Goal: Transaction & Acquisition: Purchase product/service

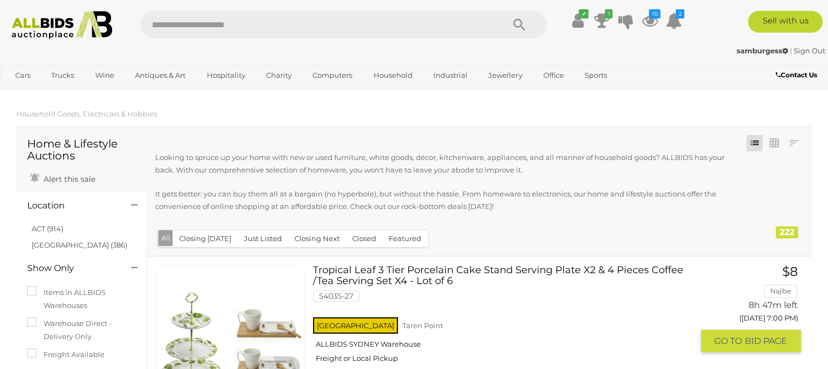
scroll to position [218, 0]
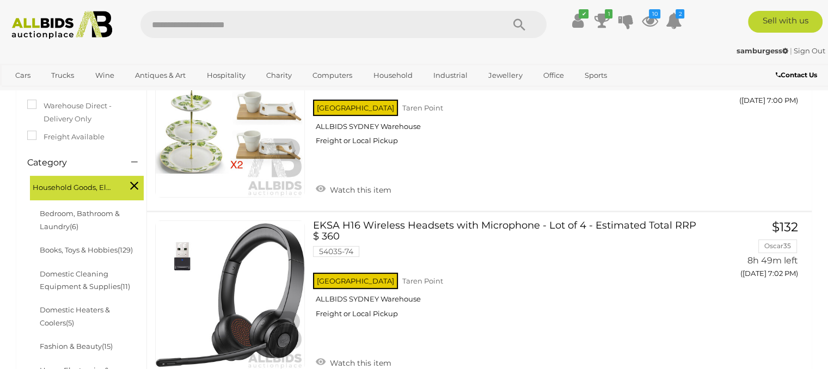
click at [246, 122] on link "View All Hospitality Auctions" at bounding box center [256, 123] width 112 height 17
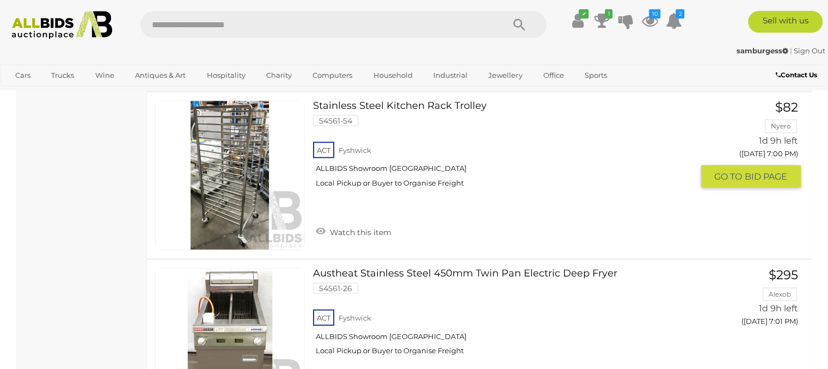
scroll to position [2068, 0]
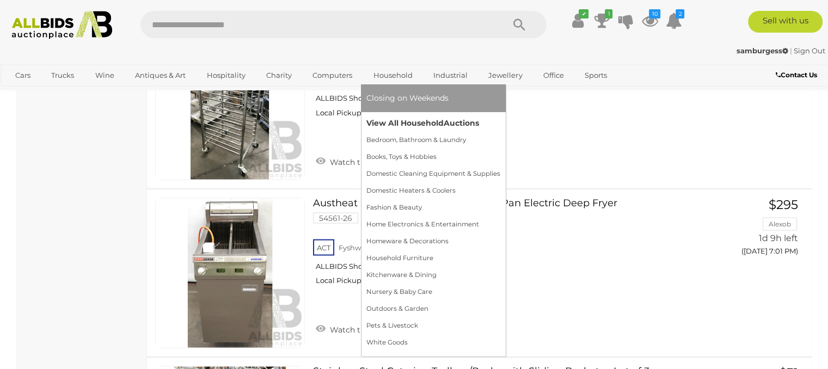
click at [420, 125] on link "View All Household Auctions" at bounding box center [433, 123] width 134 height 17
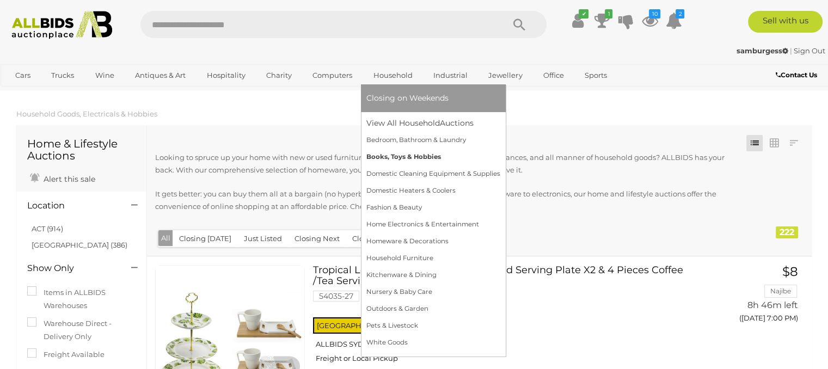
click at [419, 157] on link "Books, Toys & Hobbies" at bounding box center [433, 157] width 134 height 17
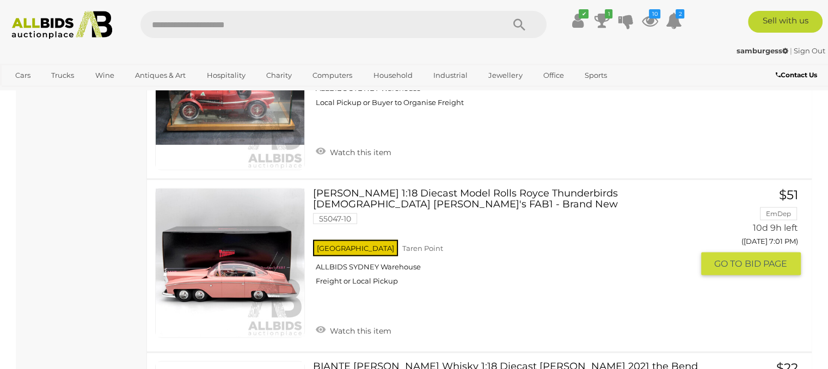
scroll to position [2232, 0]
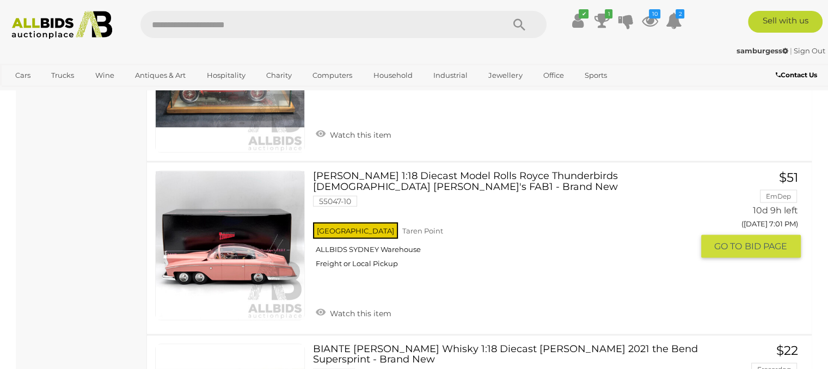
click at [412, 171] on link "AMIE 1:18 Diecast Model Rolls Royce Thunderbirds Lady Penelope's FAB1 - Brand N…" at bounding box center [506, 224] width 371 height 106
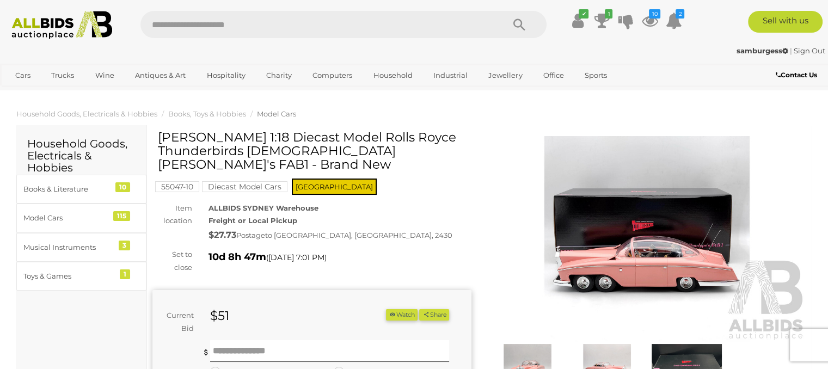
click at [651, 240] on img at bounding box center [647, 238] width 319 height 205
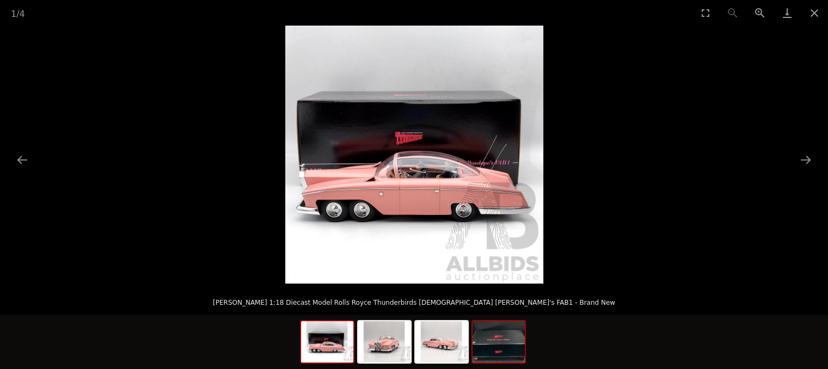
click at [501, 347] on img at bounding box center [498, 341] width 52 height 41
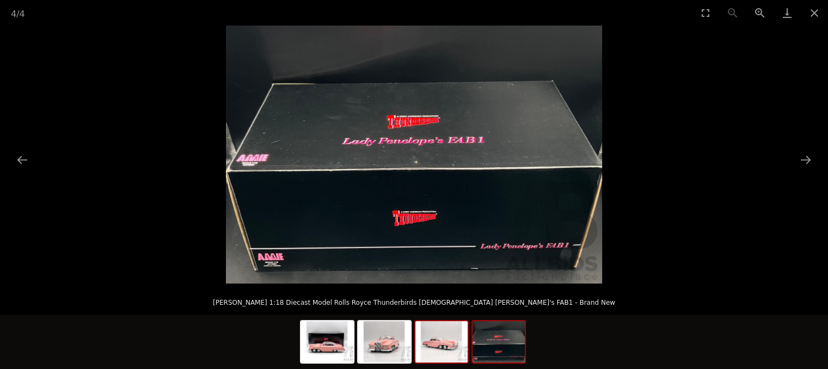
click at [440, 346] on img at bounding box center [441, 341] width 52 height 41
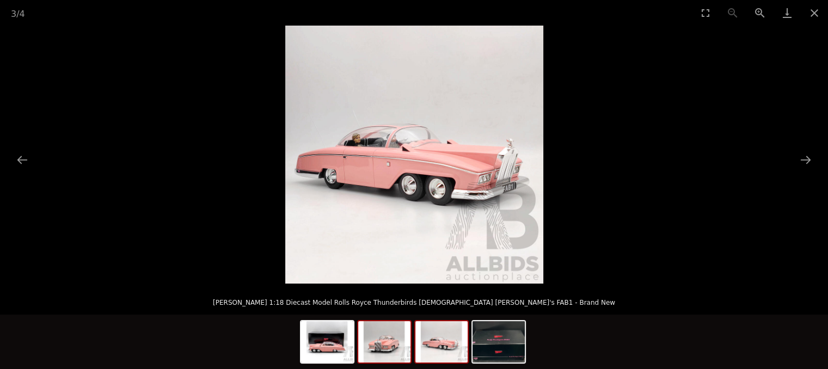
click at [372, 347] on img at bounding box center [384, 341] width 52 height 41
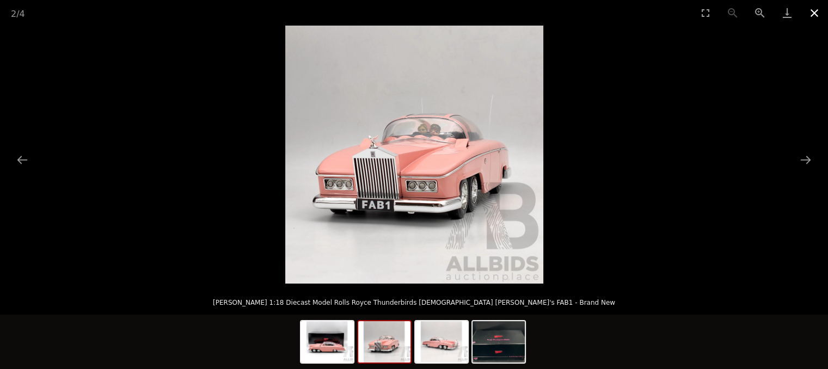
click at [823, 10] on button "Close gallery" at bounding box center [814, 13] width 27 height 26
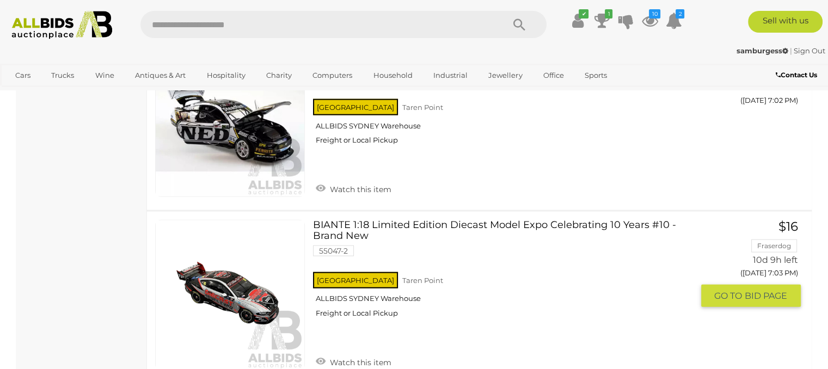
scroll to position [2534, 0]
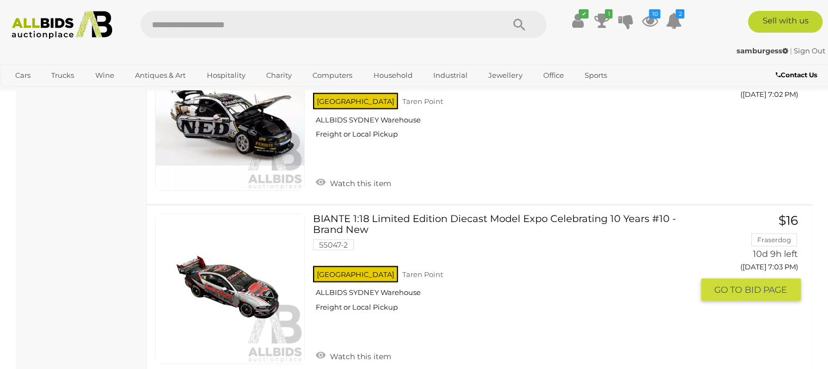
click at [494, 214] on link "BIANTE 1:18 Limited Edition Diecast Model Expo Celebrating 10 Years #10 - Brand…" at bounding box center [506, 267] width 371 height 106
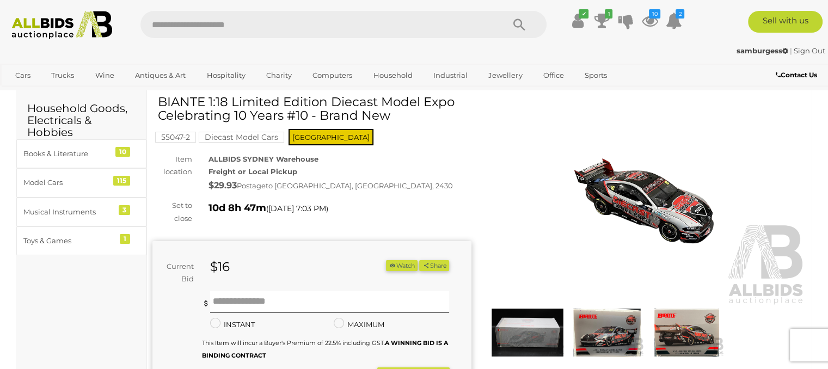
scroll to position [54, 0]
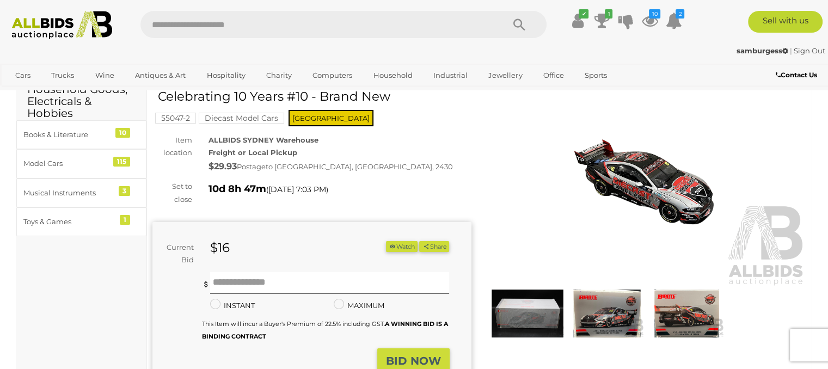
click at [684, 170] on img at bounding box center [647, 184] width 319 height 205
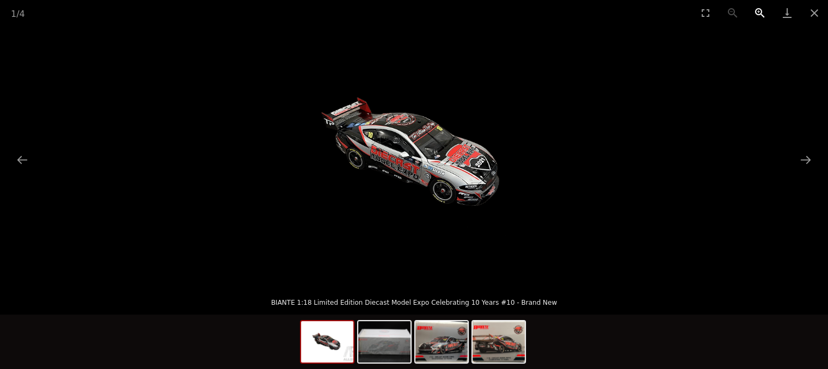
click at [760, 12] on button "Zoom in" at bounding box center [759, 13] width 27 height 26
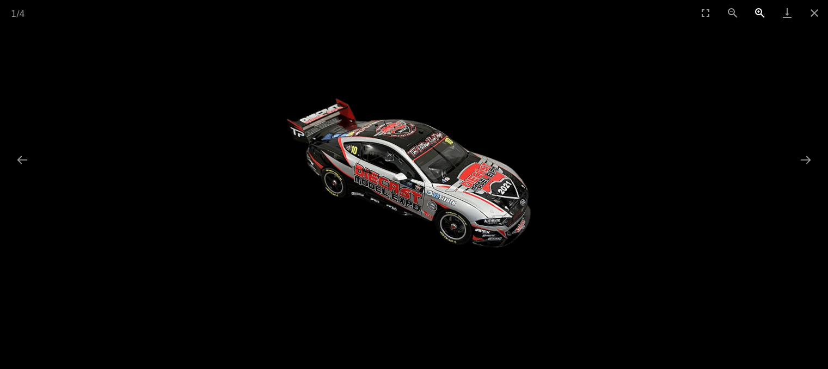
click at [760, 12] on button "Zoom in" at bounding box center [759, 13] width 27 height 26
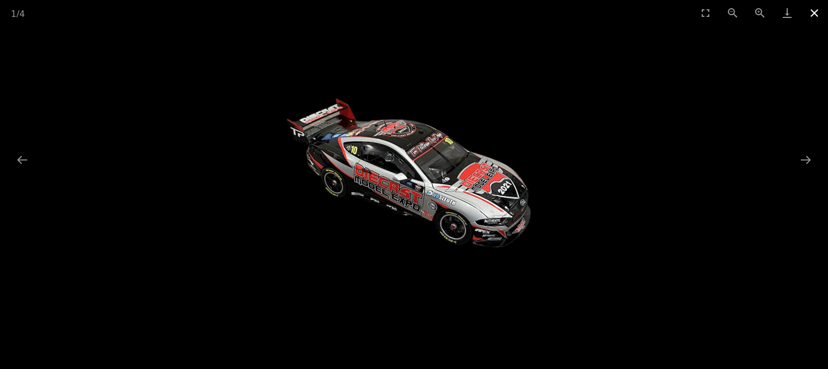
click at [815, 16] on button "Close gallery" at bounding box center [814, 13] width 27 height 26
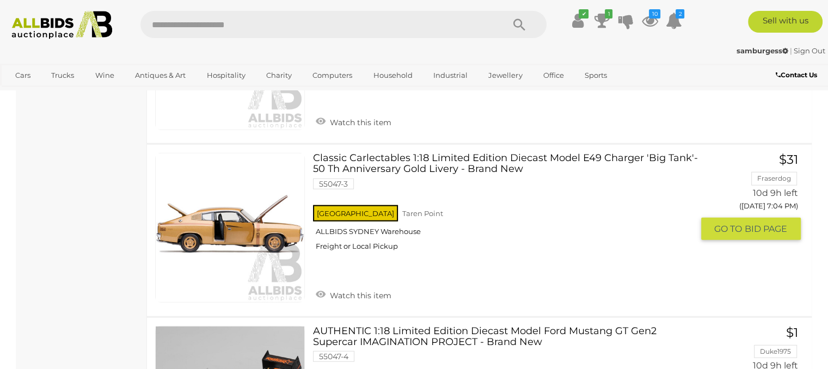
scroll to position [2771, 0]
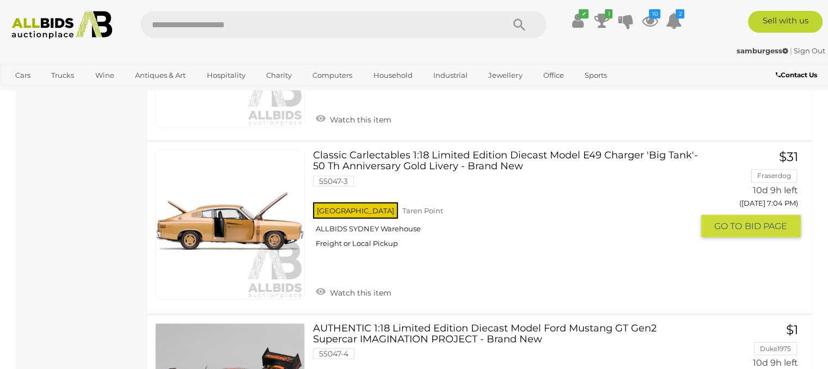
click at [479, 150] on link "Classic Carlectables 1:18 Limited Edition Diecast Model E49 Charger 'Big Tank'-…" at bounding box center [506, 203] width 371 height 106
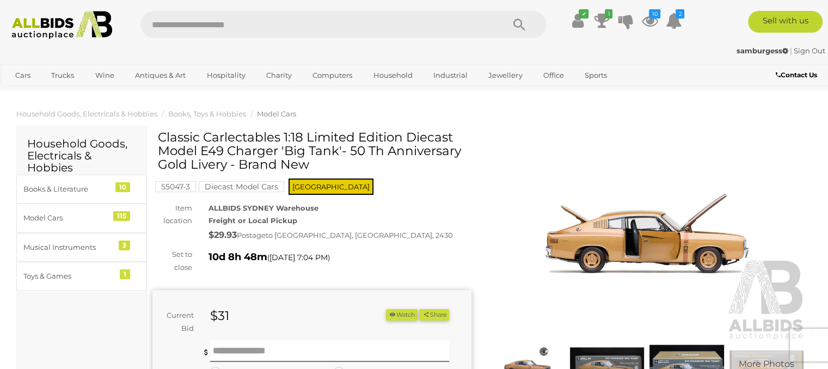
click at [648, 253] on img at bounding box center [647, 238] width 319 height 205
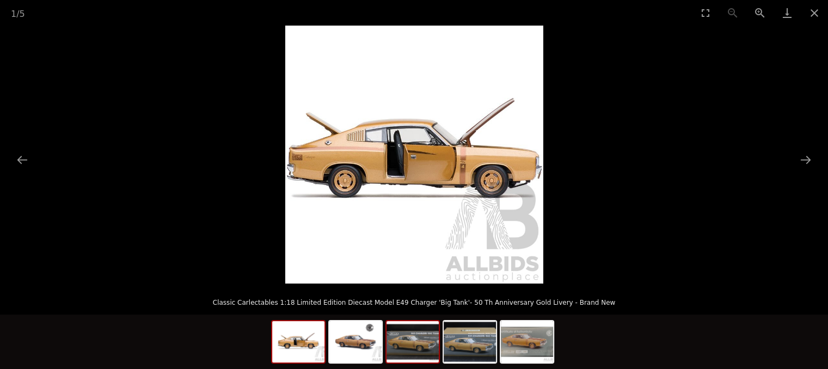
click at [413, 342] on img at bounding box center [412, 341] width 52 height 41
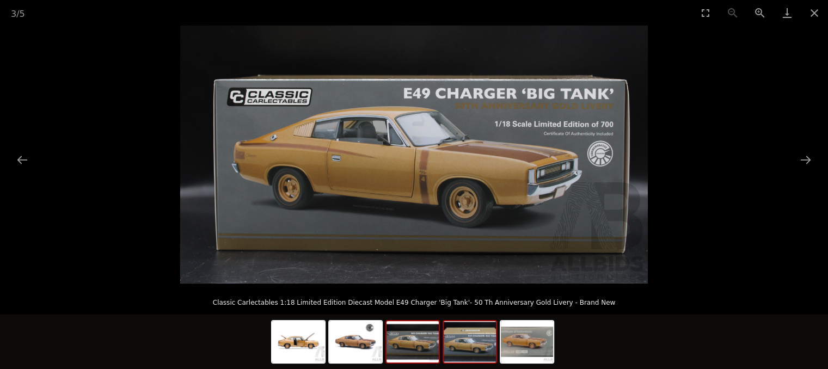
click at [468, 333] on img at bounding box center [470, 341] width 52 height 41
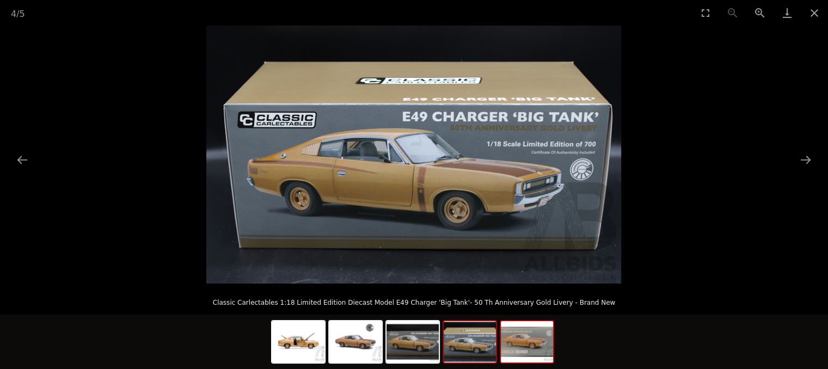
click at [523, 340] on img at bounding box center [527, 341] width 52 height 41
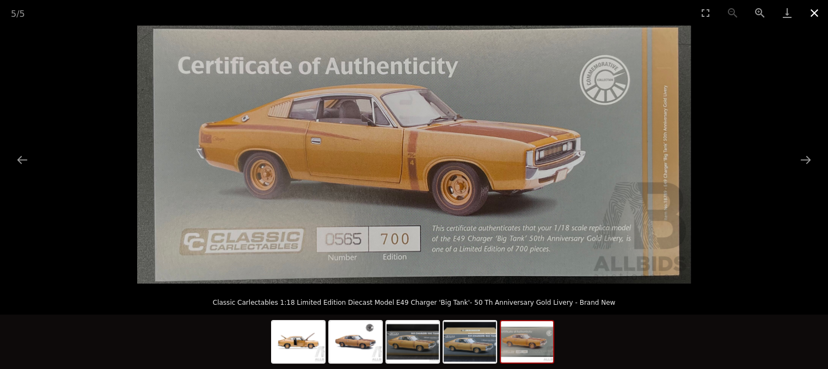
click at [817, 0] on button "Close gallery" at bounding box center [814, 13] width 27 height 26
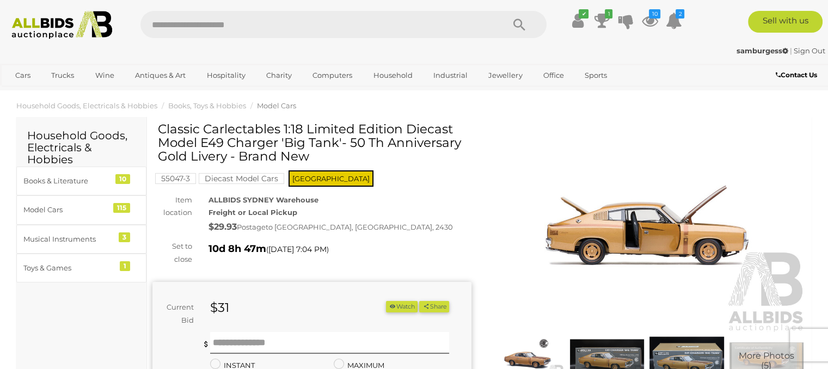
scroll to position [54, 0]
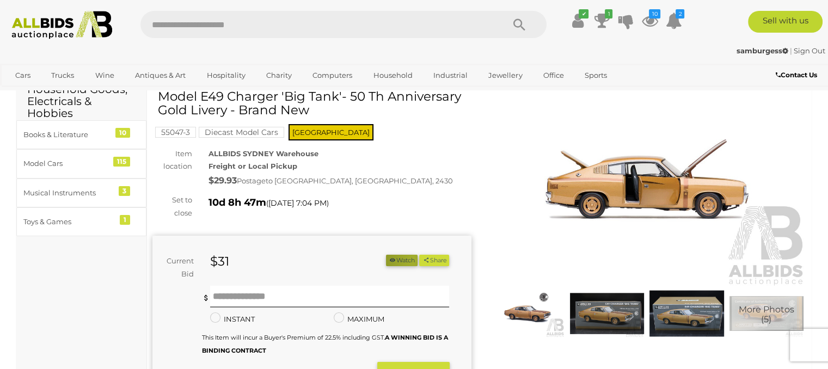
click at [408, 260] on button "Watch" at bounding box center [402, 260] width 32 height 11
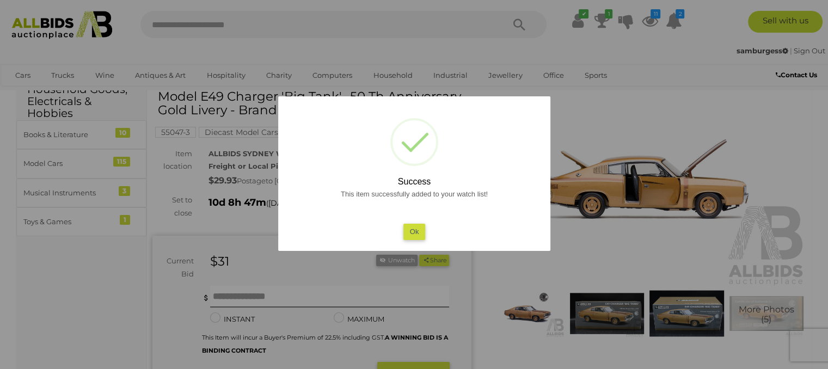
drag, startPoint x: 416, startPoint y: 233, endPoint x: 413, endPoint y: 226, distance: 7.3
click at [415, 230] on button "Ok" at bounding box center [414, 232] width 22 height 16
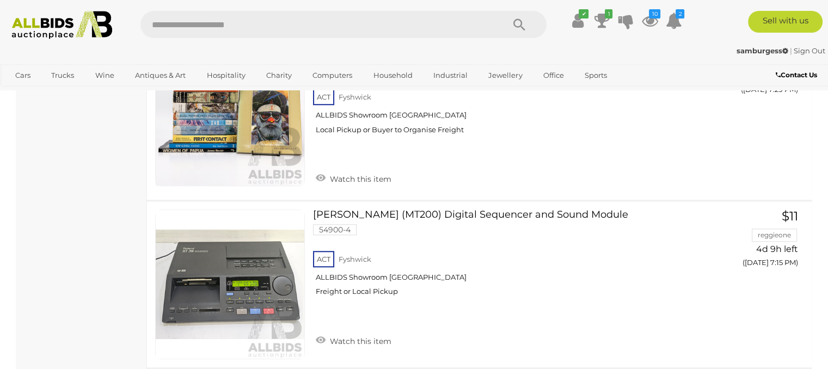
scroll to position [2835, 0]
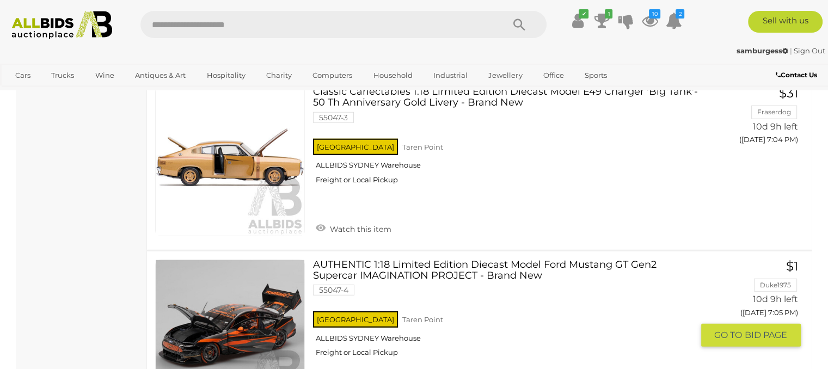
click at [456, 260] on link "AUTHENTIC 1:18 Limited Edition Diecast Model Ford Mustang GT Gen2 Supercar IMAG…" at bounding box center [506, 313] width 371 height 106
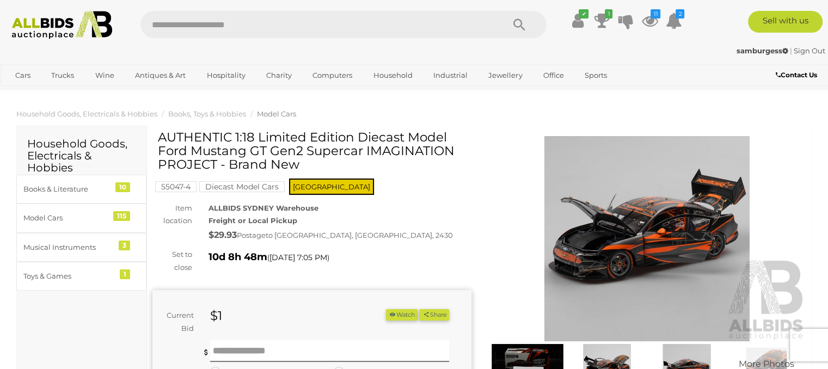
click at [646, 244] on img at bounding box center [647, 238] width 319 height 205
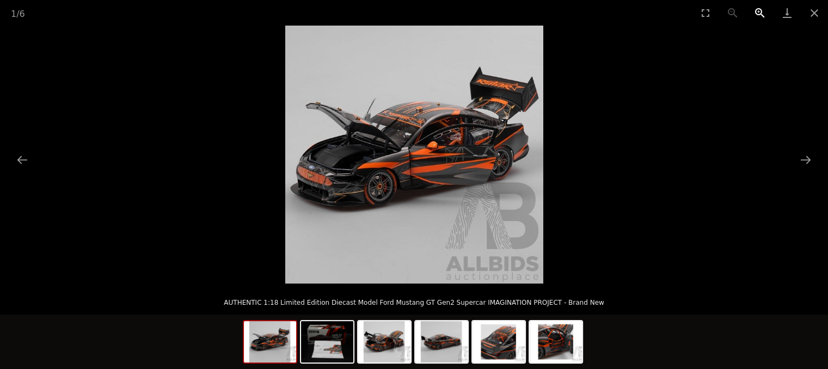
click at [758, 14] on button "Zoom in" at bounding box center [759, 13] width 27 height 26
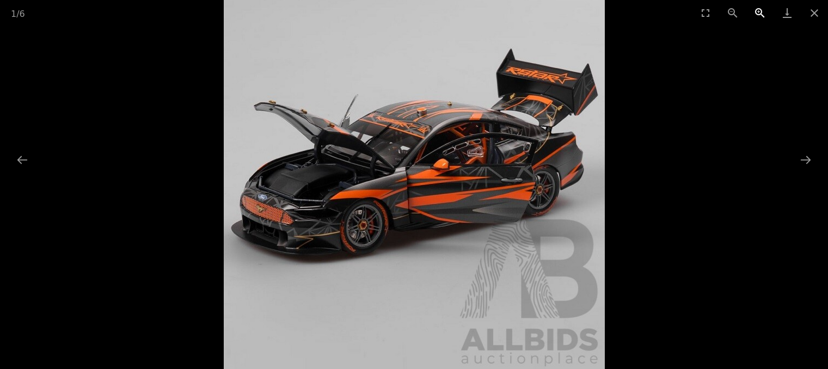
click at [758, 14] on button "Zoom in" at bounding box center [759, 13] width 27 height 26
click at [806, 156] on button "Next slide" at bounding box center [805, 159] width 23 height 21
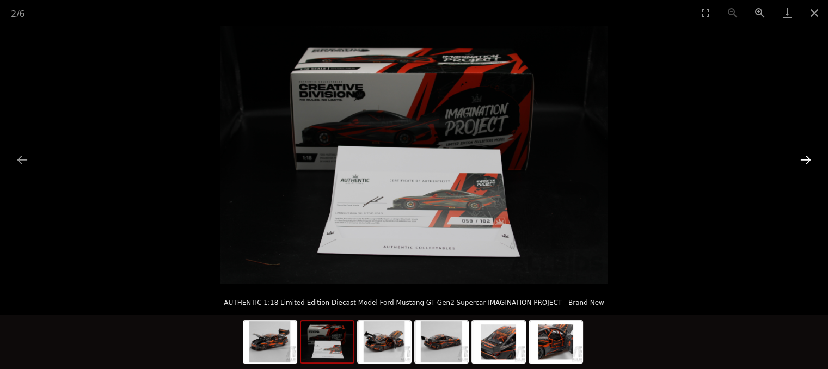
click at [806, 156] on button "Next slide" at bounding box center [805, 159] width 23 height 21
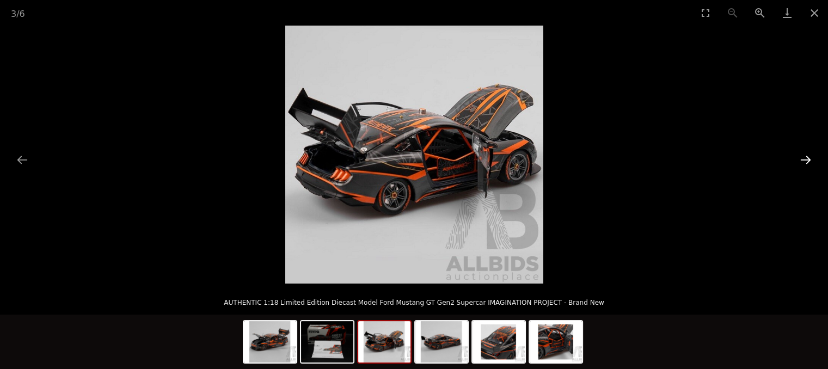
click at [806, 156] on button "Next slide" at bounding box center [805, 159] width 23 height 21
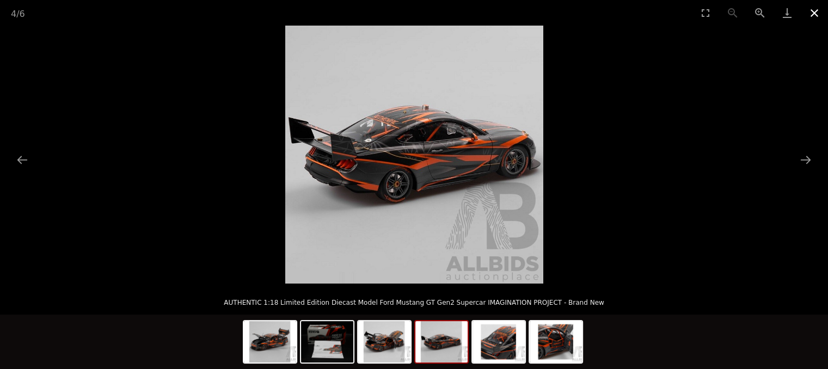
click at [819, 13] on button "Close gallery" at bounding box center [814, 13] width 27 height 26
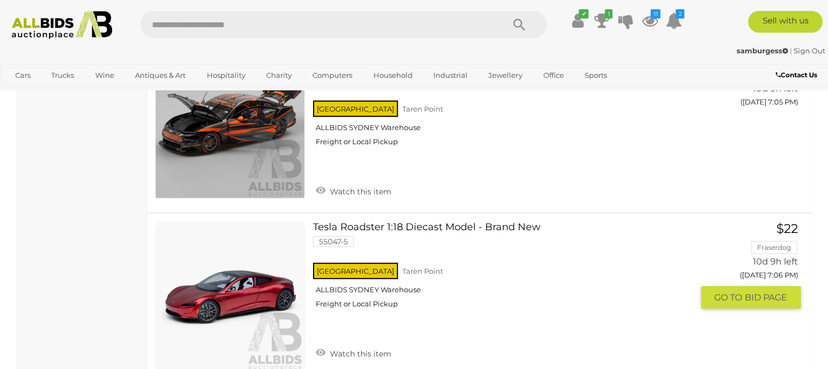
scroll to position [3062, 0]
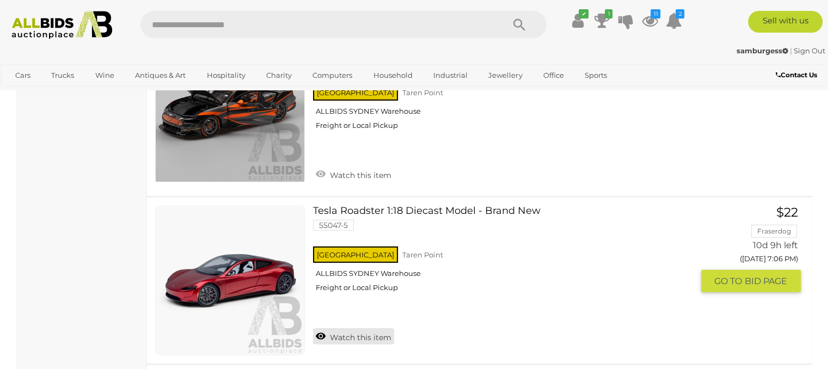
click at [355, 328] on link "Watch this item" at bounding box center [353, 336] width 81 height 16
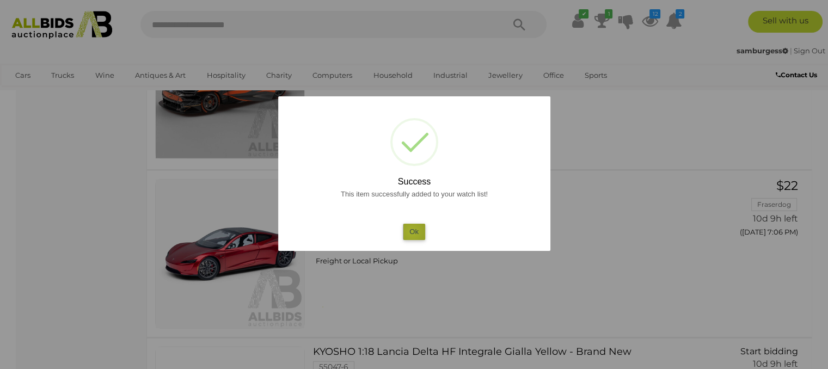
click at [412, 231] on button "Ok" at bounding box center [414, 232] width 22 height 16
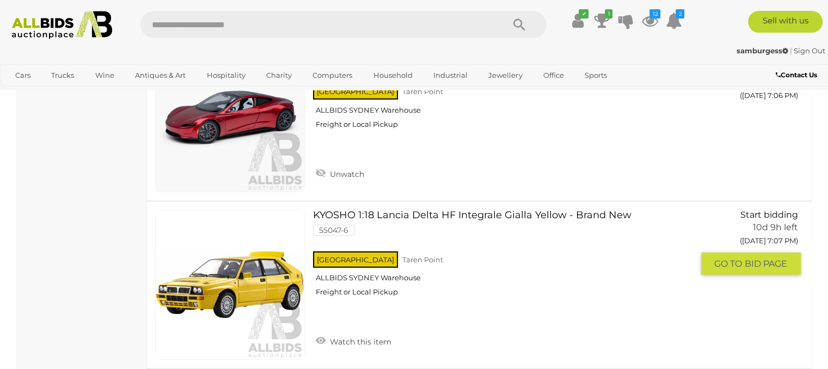
scroll to position [3388, 0]
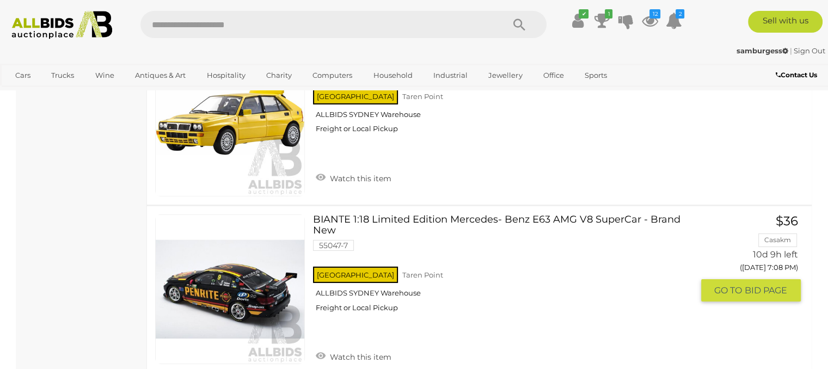
click at [483, 214] on link "BIANTE 1:18 Limited Edition Mercedes- Benz E63 AMG V8 SuperCar - Brand New 5504…" at bounding box center [506, 267] width 371 height 106
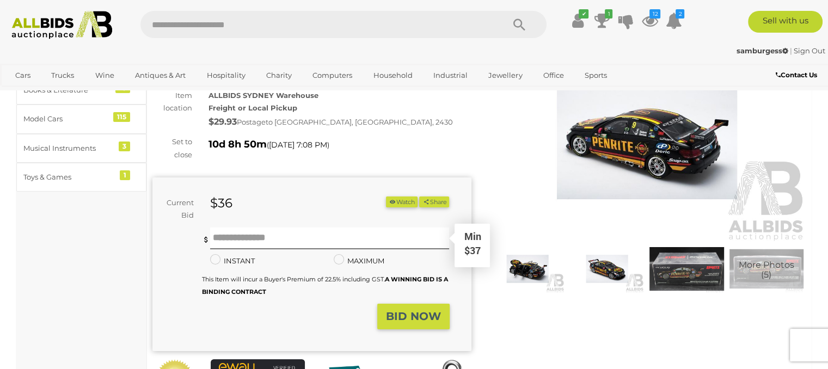
scroll to position [163, 0]
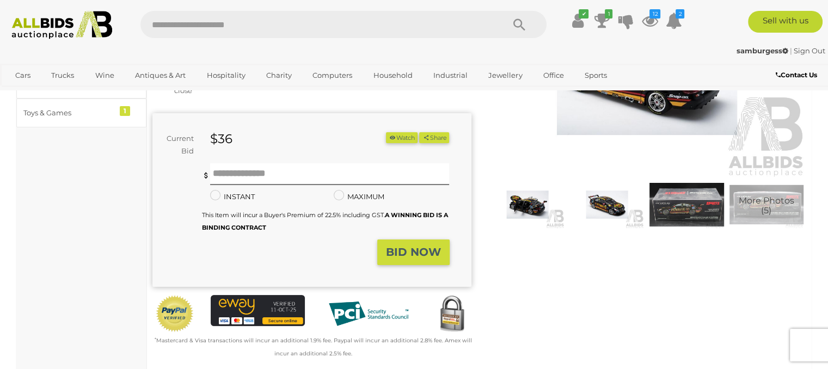
click at [402, 136] on button "Watch" at bounding box center [402, 137] width 32 height 11
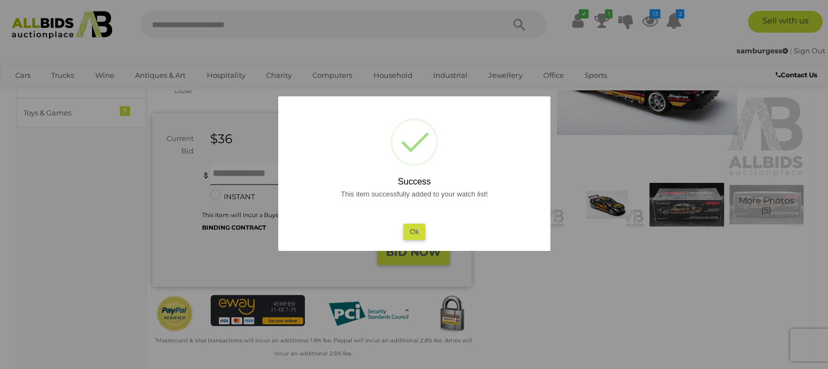
click at [416, 227] on button "Ok" at bounding box center [414, 232] width 22 height 16
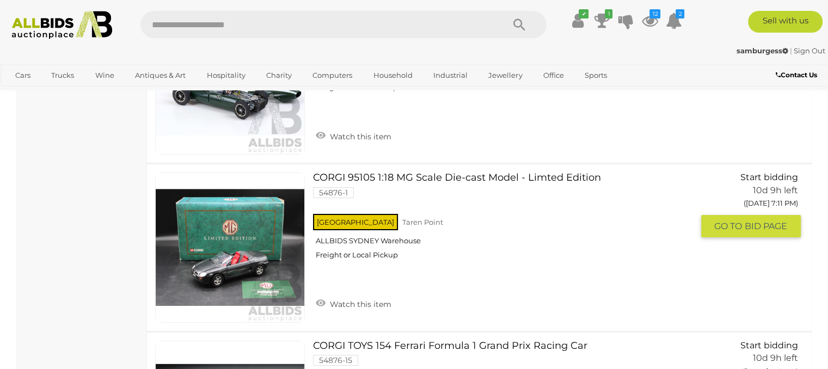
scroll to position [4005, 0]
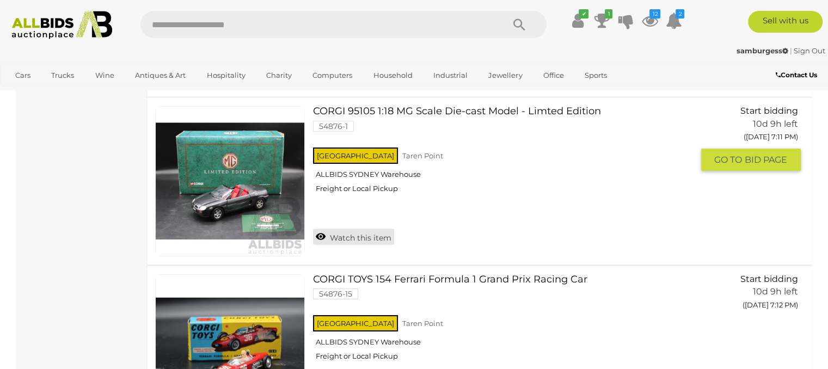
click at [374, 229] on link "Watch this item" at bounding box center [353, 237] width 81 height 16
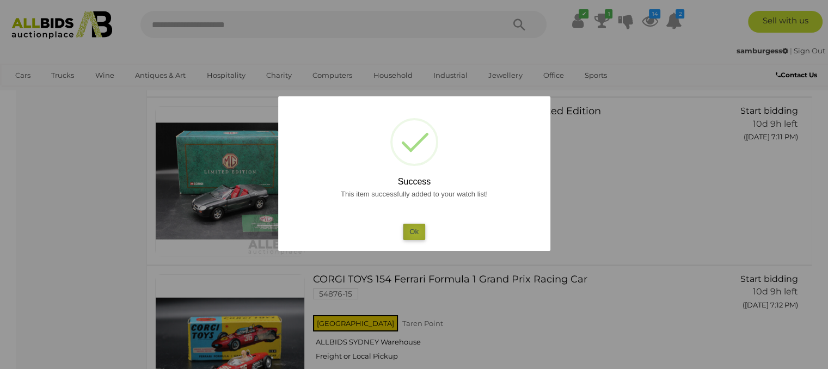
drag, startPoint x: 416, startPoint y: 232, endPoint x: 424, endPoint y: 237, distance: 9.3
click at [416, 233] on button "Ok" at bounding box center [414, 232] width 22 height 16
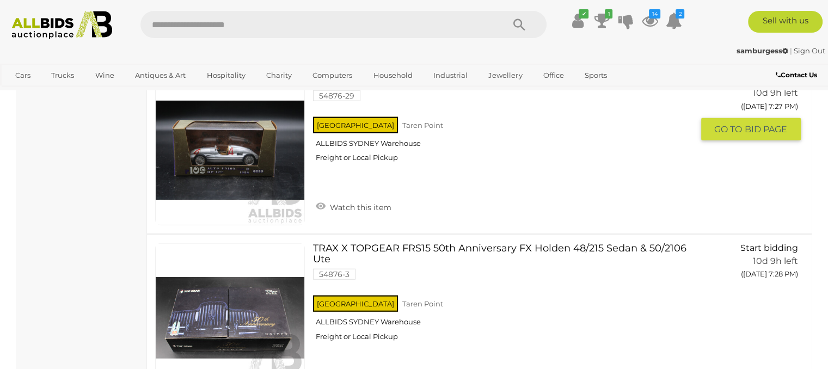
scroll to position [6727, 0]
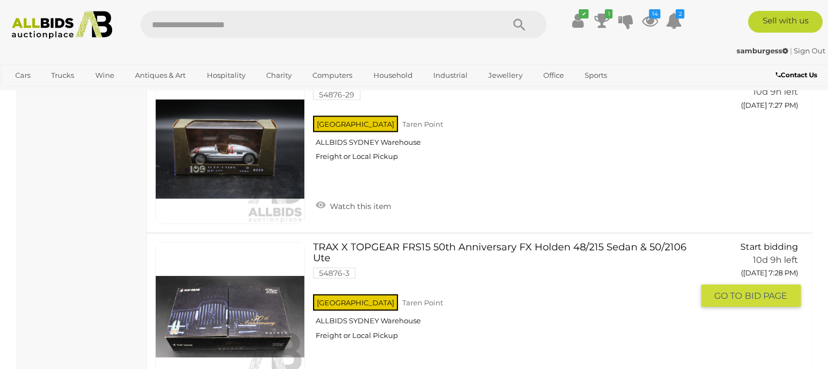
click at [437, 242] on link "TRAX X TOPGEAR FRS15 50th Anniversary FX Holden 48/215 Sedan & 50/2106 Ute 5487…" at bounding box center [506, 295] width 371 height 106
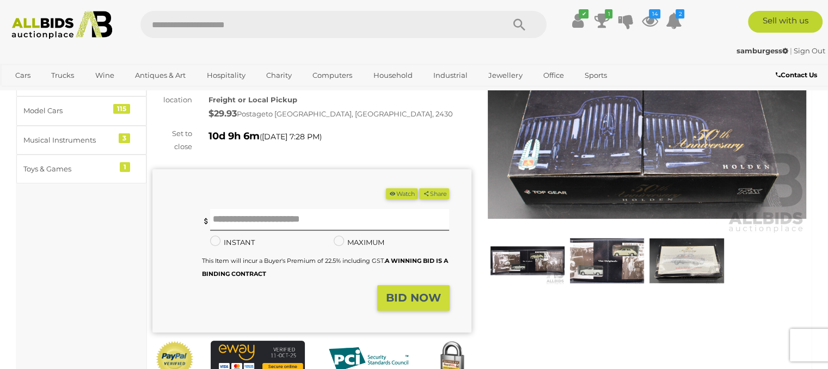
scroll to position [109, 0]
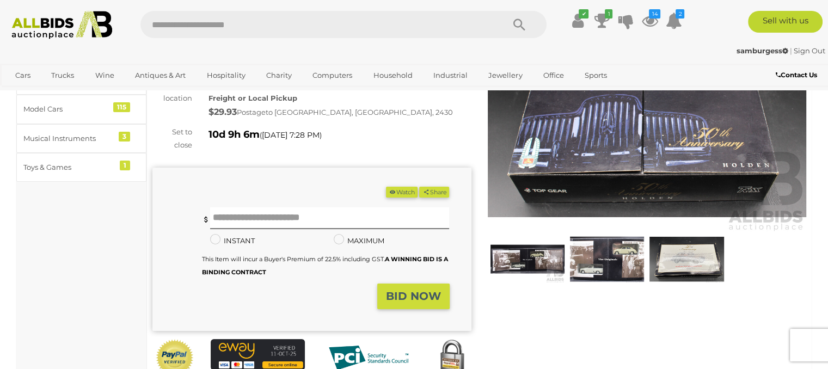
click at [535, 249] on img at bounding box center [527, 259] width 74 height 48
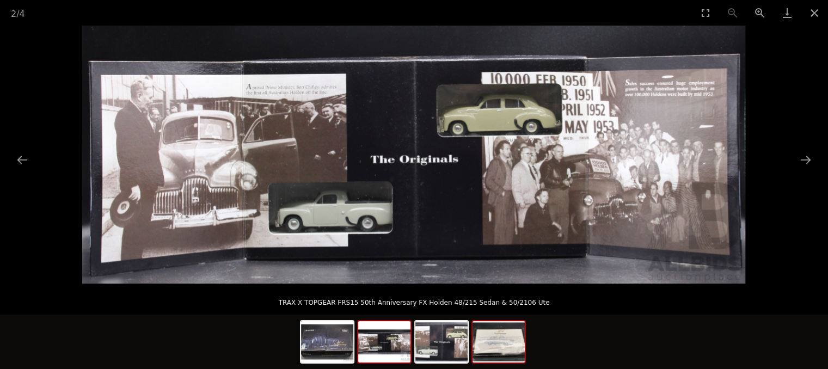
click at [502, 347] on img at bounding box center [498, 341] width 52 height 41
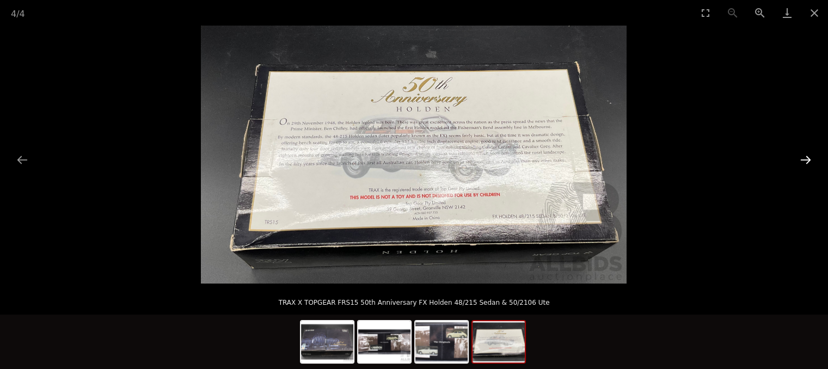
click at [806, 159] on button "Next slide" at bounding box center [805, 159] width 23 height 21
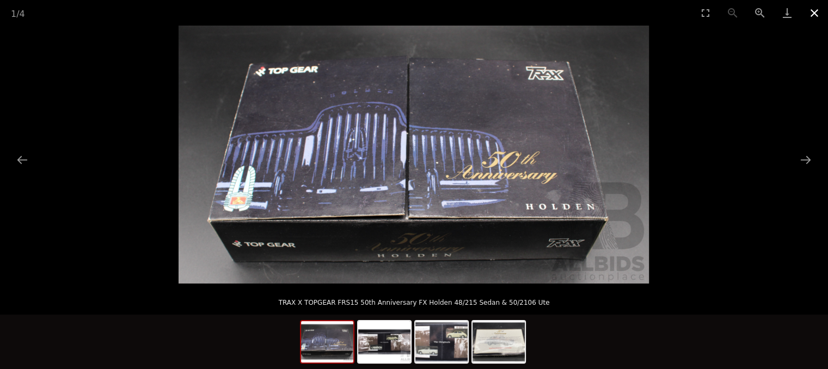
drag, startPoint x: 815, startPoint y: 12, endPoint x: 796, endPoint y: 28, distance: 24.7
click at [814, 12] on button "Close gallery" at bounding box center [814, 13] width 27 height 26
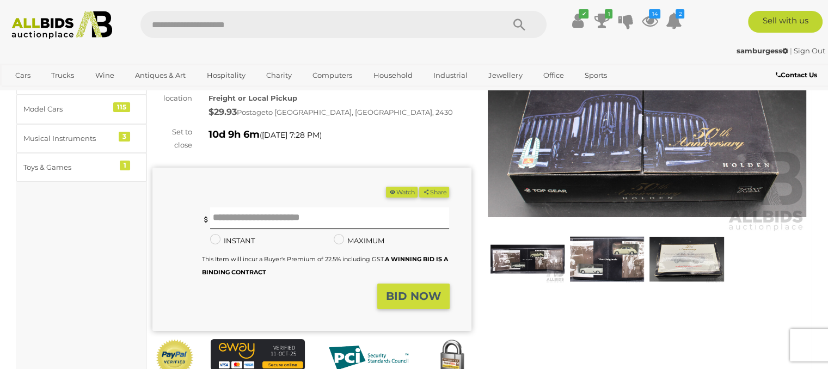
click at [405, 187] on button "Watch" at bounding box center [402, 192] width 32 height 11
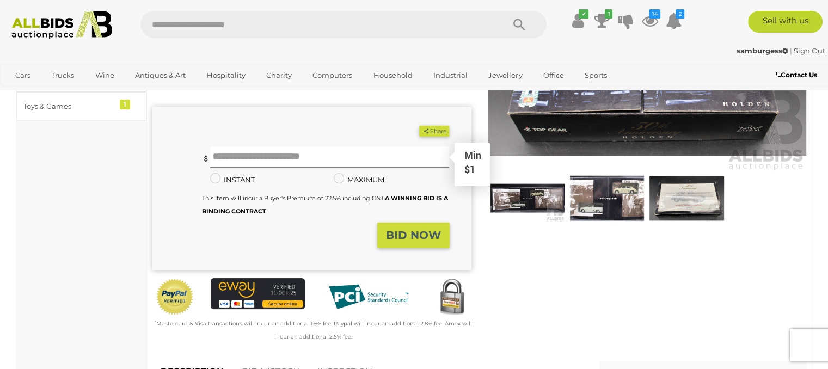
scroll to position [272, 0]
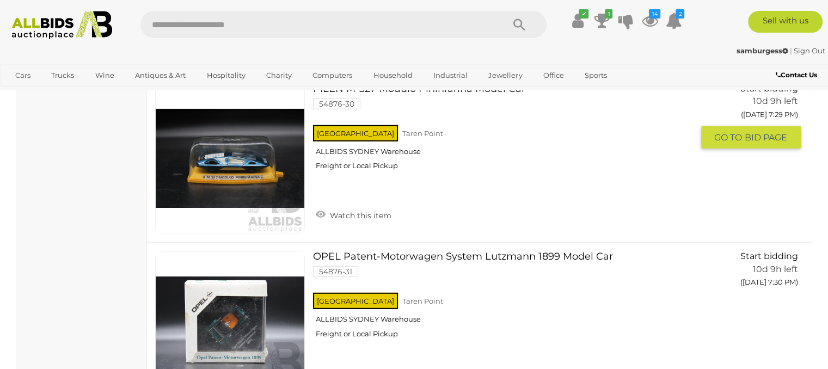
scroll to position [6978, 0]
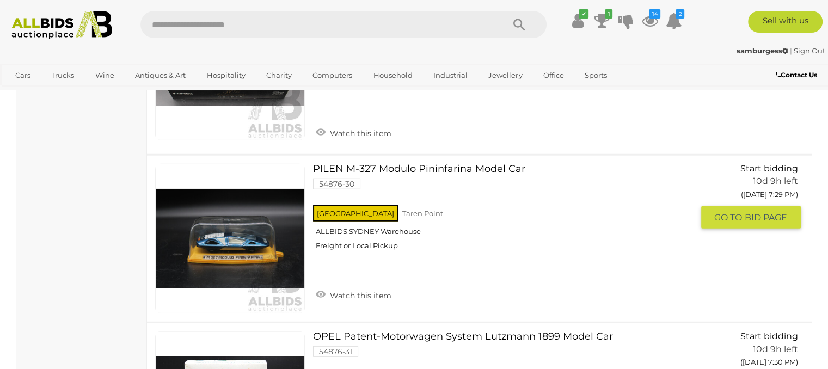
click at [239, 212] on link at bounding box center [230, 239] width 150 height 150
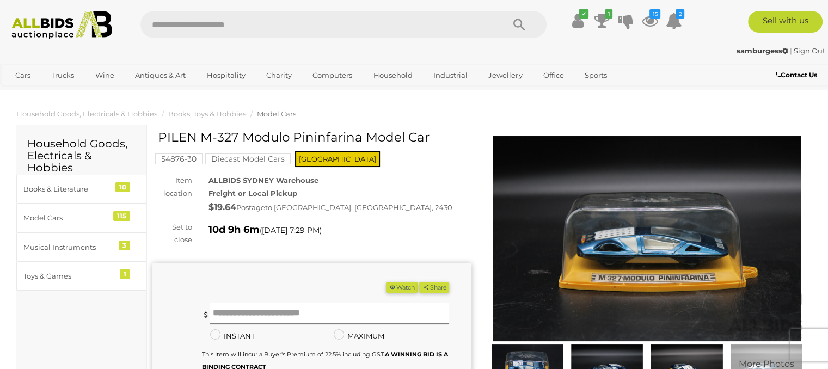
click at [648, 238] on img at bounding box center [647, 238] width 319 height 205
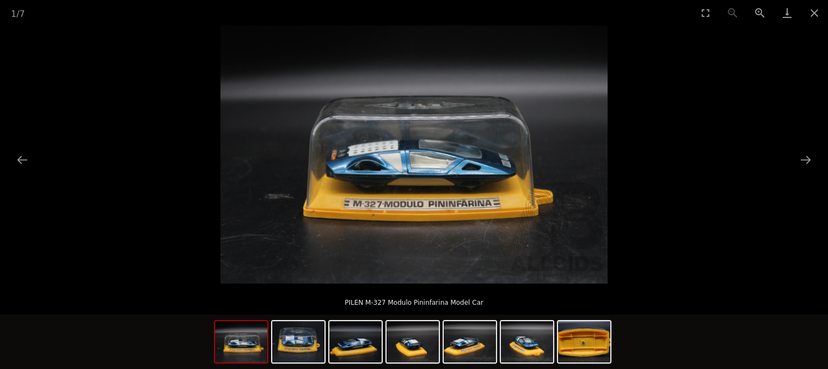
drag, startPoint x: 816, startPoint y: 13, endPoint x: 833, endPoint y: 22, distance: 19.2
click at [820, 15] on button "Close gallery" at bounding box center [814, 13] width 27 height 26
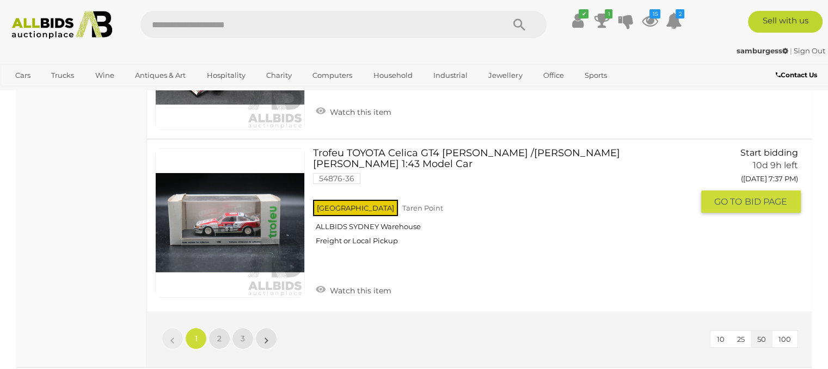
scroll to position [8403, 0]
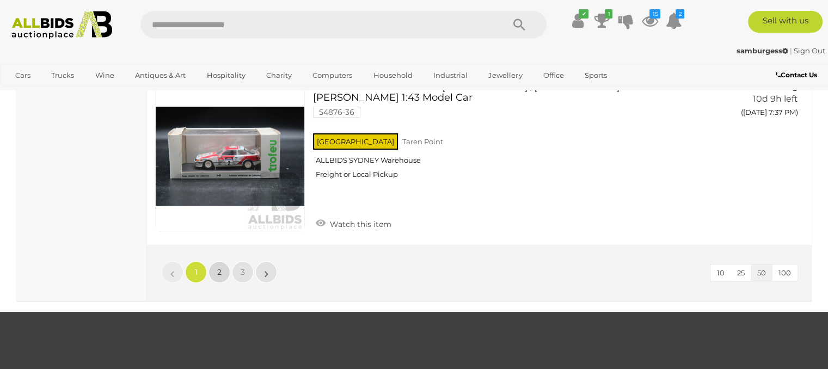
click at [220, 267] on span "2" at bounding box center [219, 272] width 4 height 10
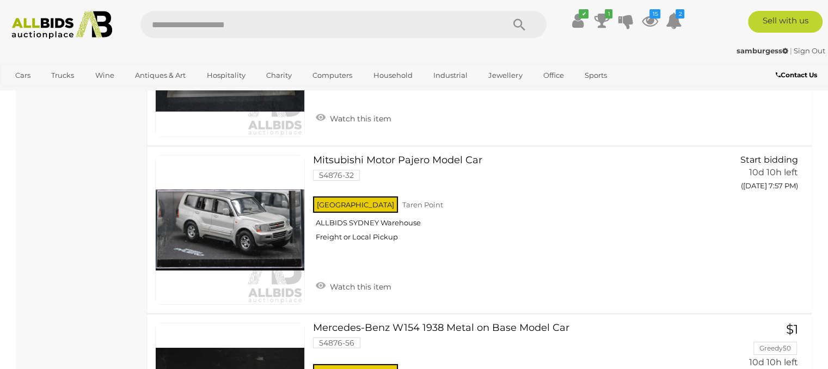
scroll to position [3392, 0]
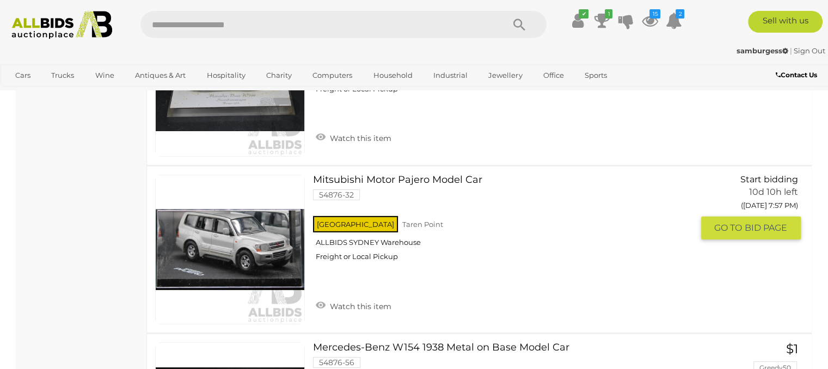
click at [449, 175] on link "Mitsubishi Motor Pajero Model Car 54876-32 NSW Taren Point ALLBIDS SYDNEY Wareh…" at bounding box center [506, 222] width 371 height 95
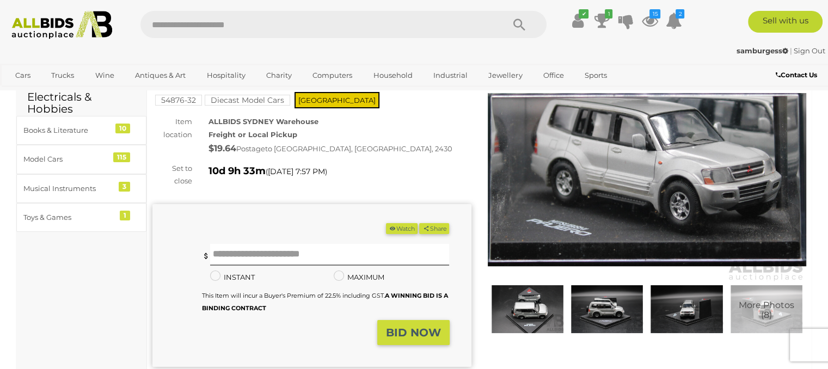
scroll to position [163, 0]
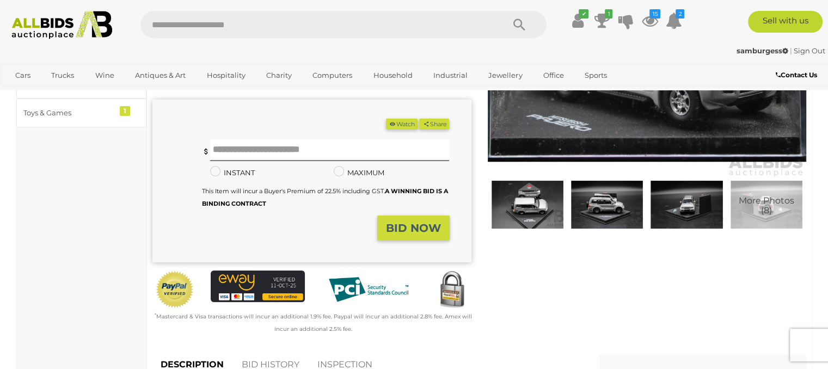
click at [599, 212] on img at bounding box center [607, 205] width 74 height 48
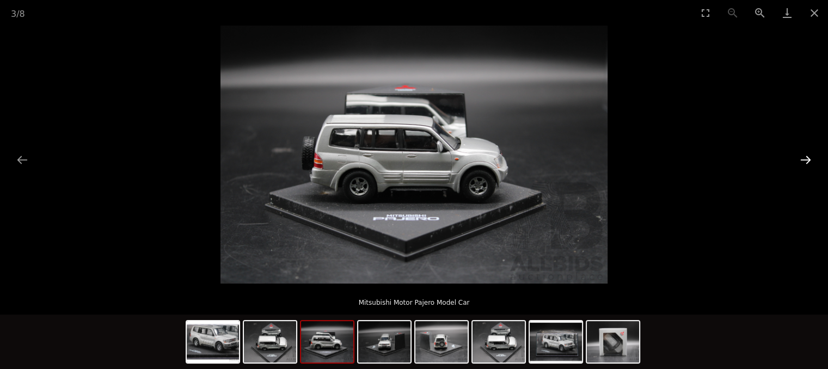
click at [808, 156] on button "Next slide" at bounding box center [805, 159] width 23 height 21
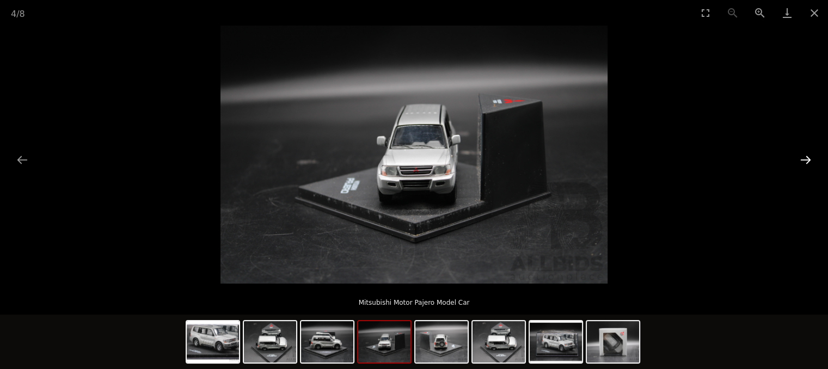
click at [806, 155] on button "Next slide" at bounding box center [805, 159] width 23 height 21
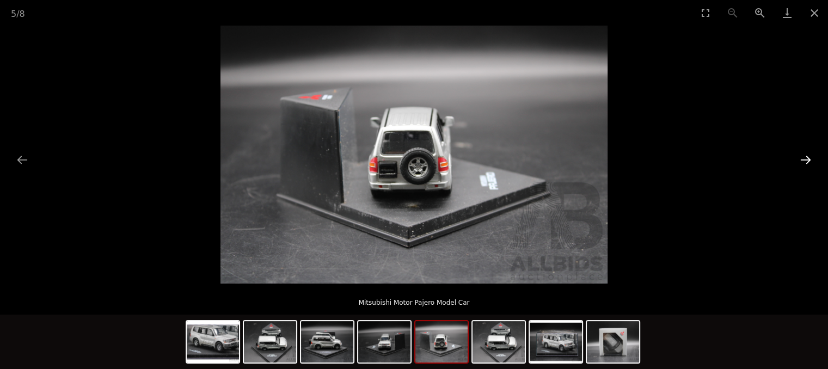
click at [806, 155] on button "Next slide" at bounding box center [805, 159] width 23 height 21
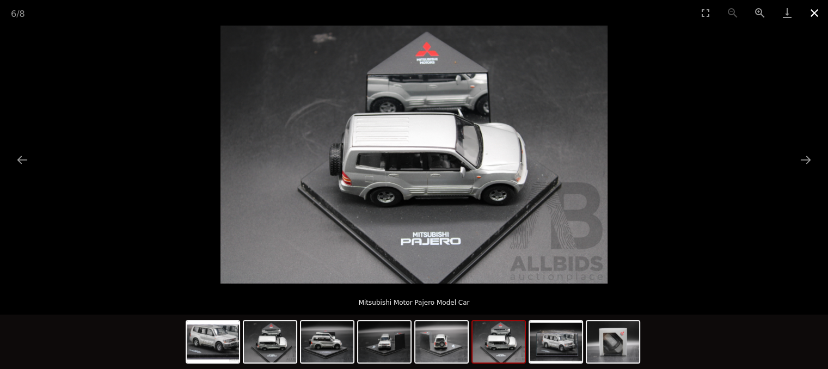
click at [811, 15] on button "Close gallery" at bounding box center [814, 13] width 27 height 26
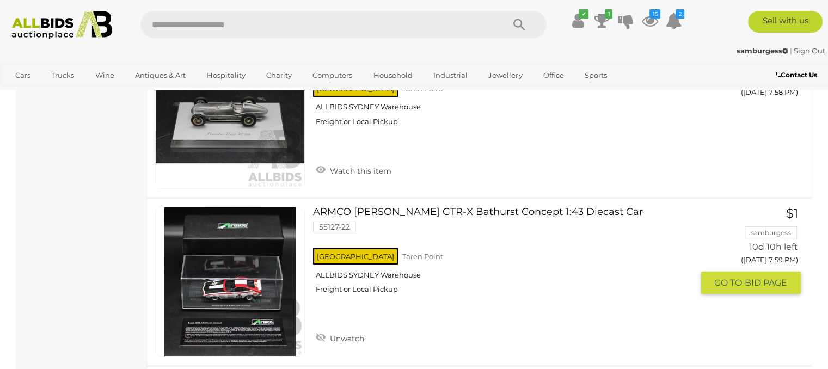
scroll to position [3761, 0]
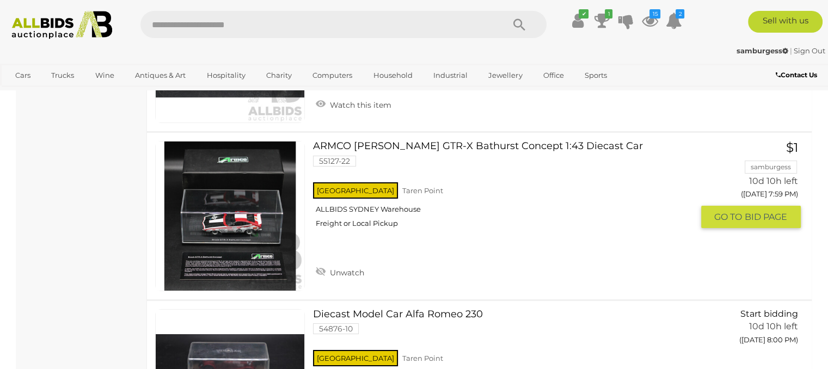
click at [446, 141] on link "ARMCO Brock GTR-X Bathurst Concept 1:43 Diecast Car 55127-22 NSW Taren Point" at bounding box center [506, 188] width 371 height 95
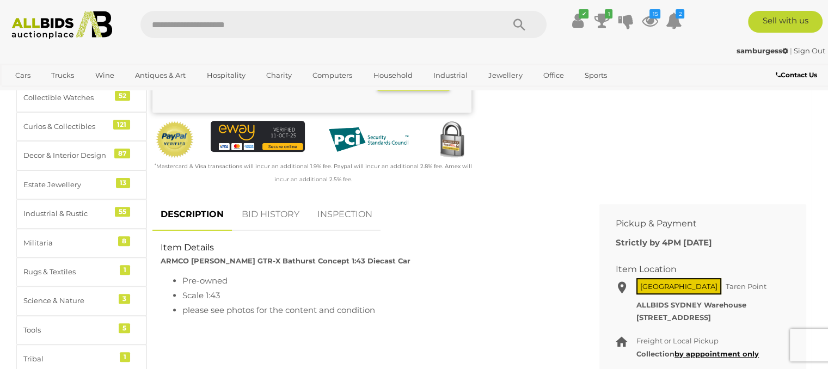
scroll to position [163, 0]
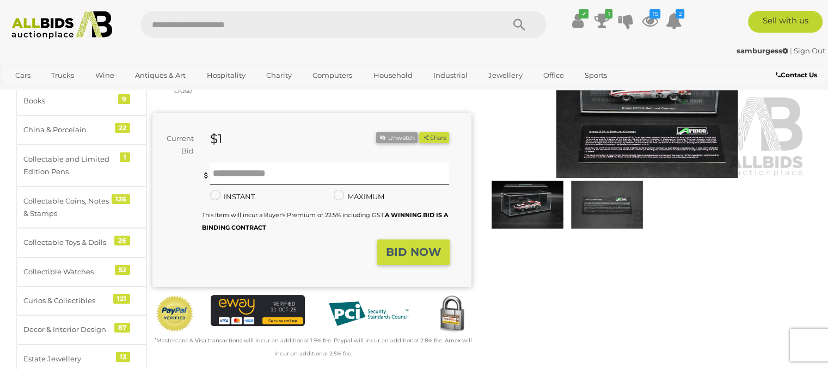
click at [674, 145] on img at bounding box center [647, 75] width 319 height 205
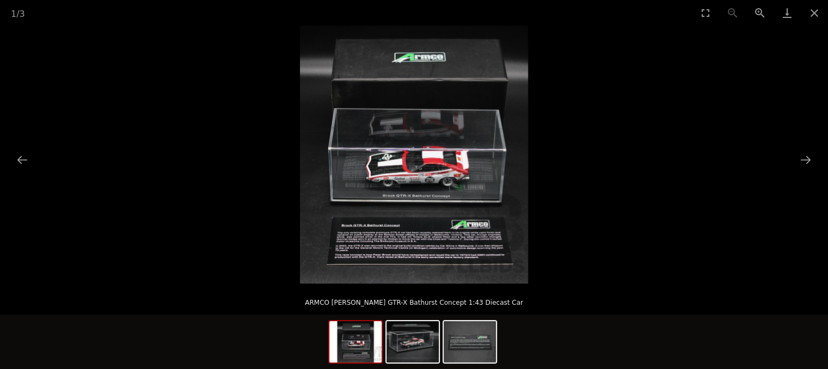
click at [490, 203] on img at bounding box center [414, 155] width 228 height 258
click at [407, 336] on img at bounding box center [412, 341] width 52 height 41
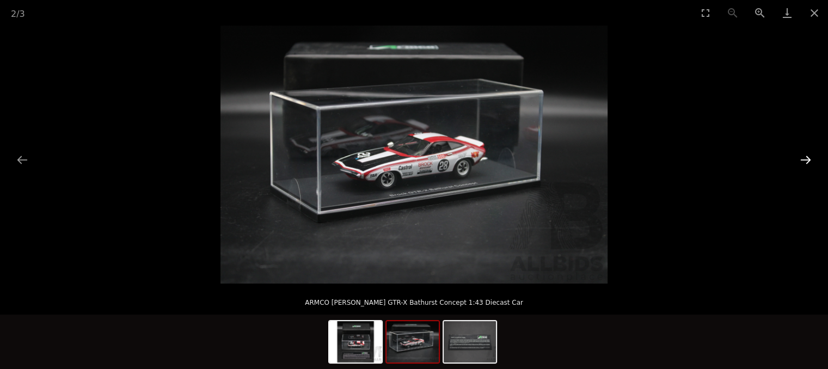
click at [807, 153] on button "Next slide" at bounding box center [805, 159] width 23 height 21
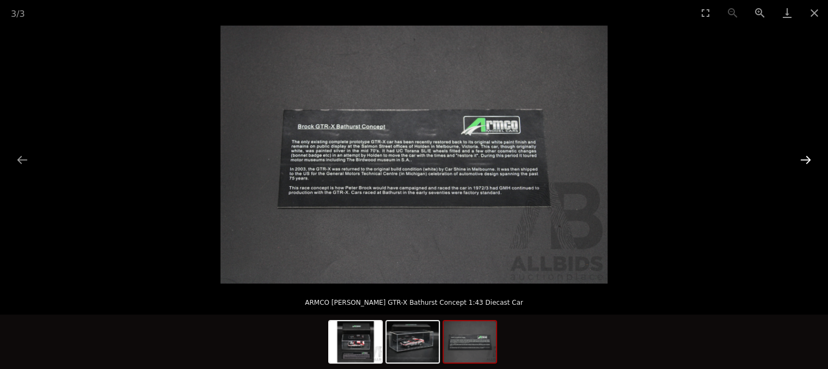
click at [807, 153] on button "Next slide" at bounding box center [805, 159] width 23 height 21
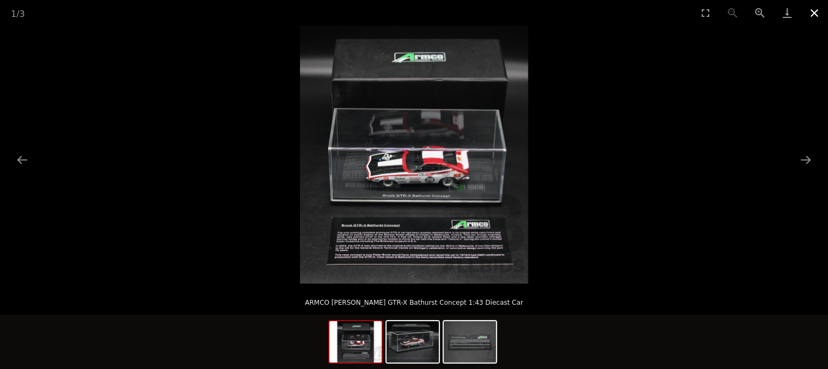
click at [819, 18] on button "Close gallery" at bounding box center [814, 13] width 27 height 26
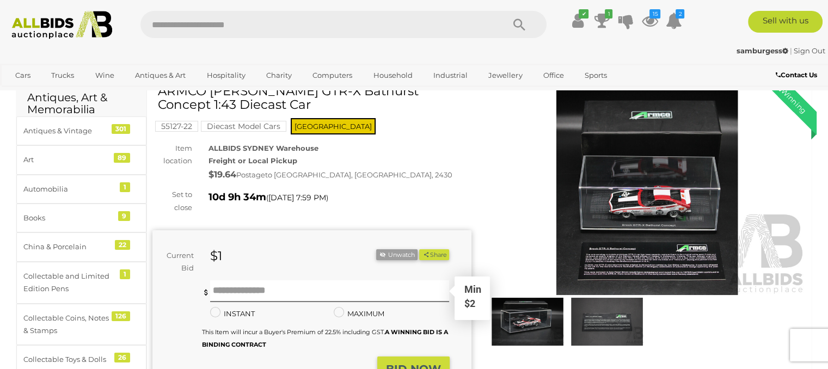
scroll to position [109, 0]
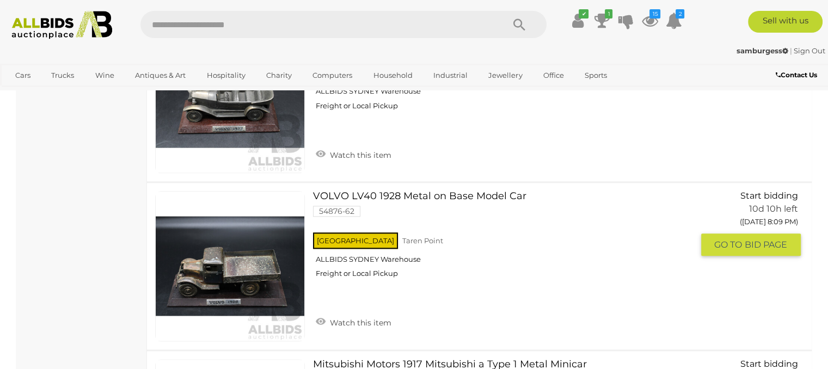
scroll to position [5456, 0]
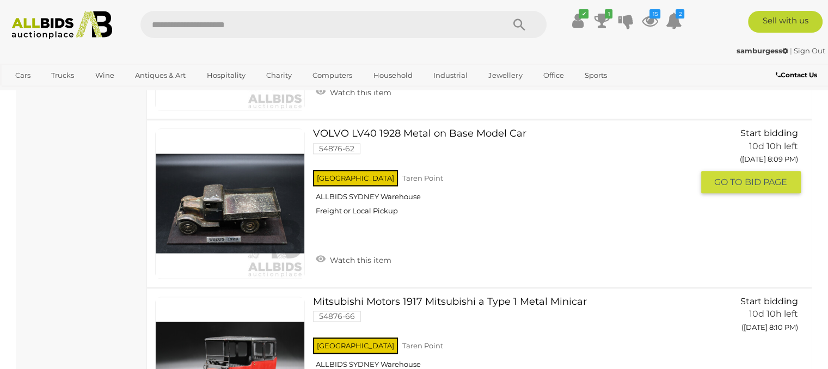
click at [446, 128] on link "VOLVO LV40 1928 Metal on Base Model Car 54876-62 [GEOGRAPHIC_DATA] [GEOGRAPHIC_…" at bounding box center [506, 175] width 371 height 95
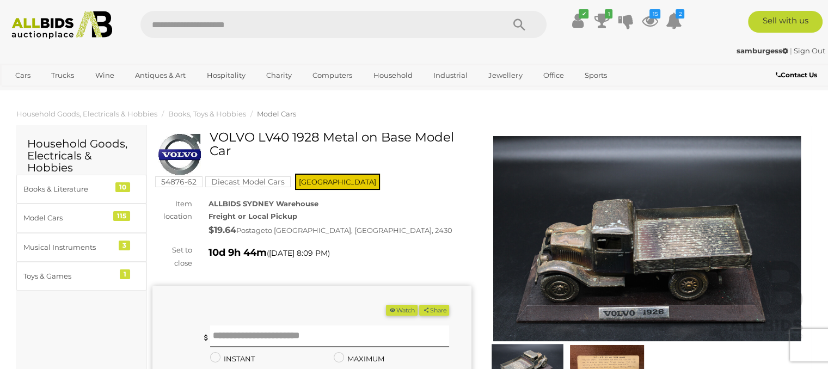
click at [661, 249] on img at bounding box center [647, 238] width 319 height 205
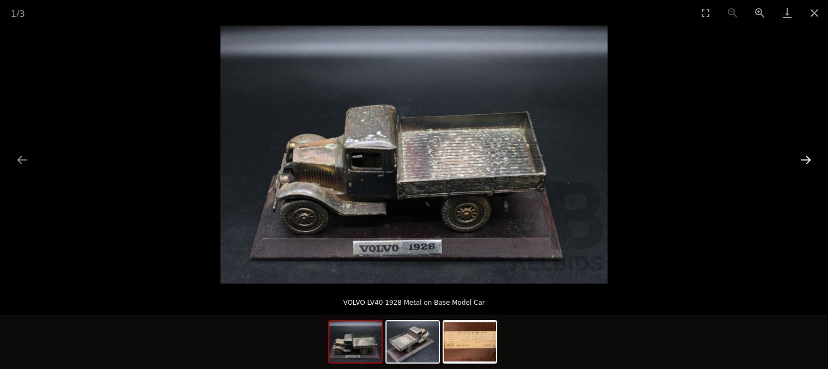
click at [808, 157] on button "Next slide" at bounding box center [805, 159] width 23 height 21
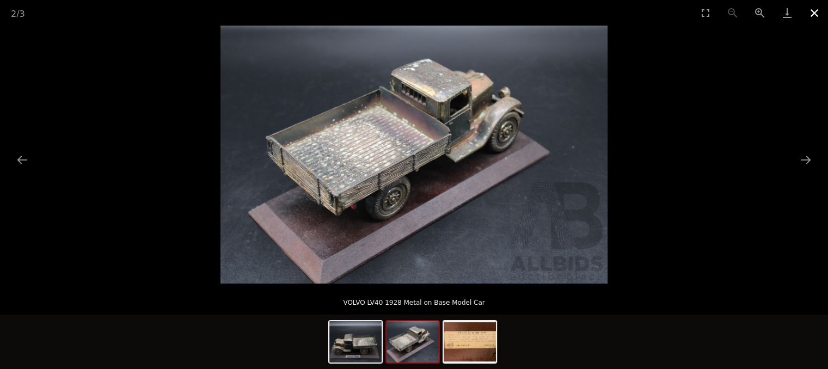
click at [817, 13] on button "Close gallery" at bounding box center [814, 13] width 27 height 26
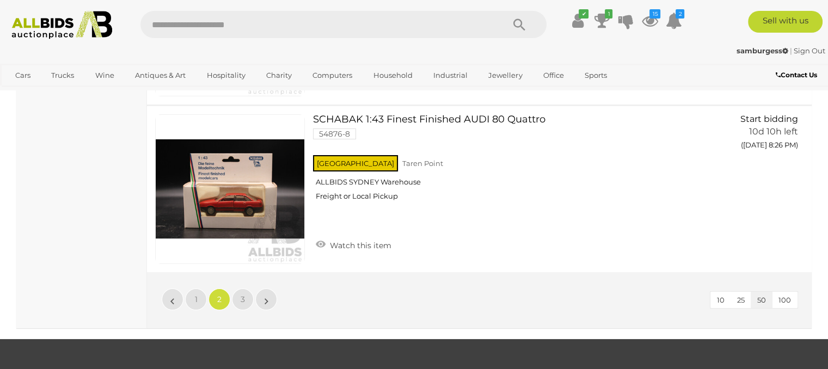
scroll to position [8497, 0]
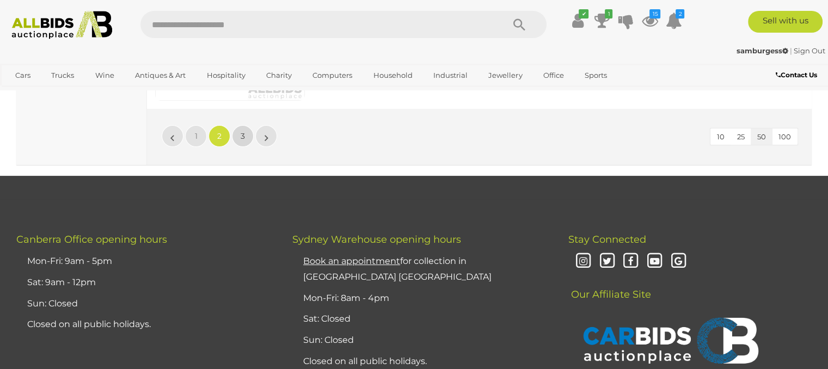
click at [242, 131] on span "3" at bounding box center [243, 136] width 4 height 10
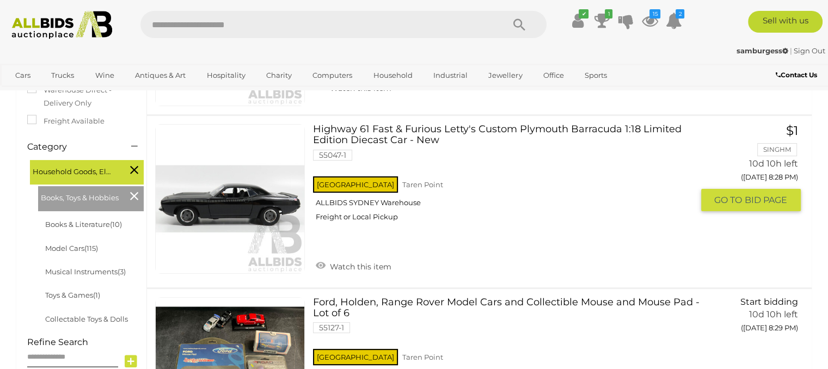
scroll to position [235, 0]
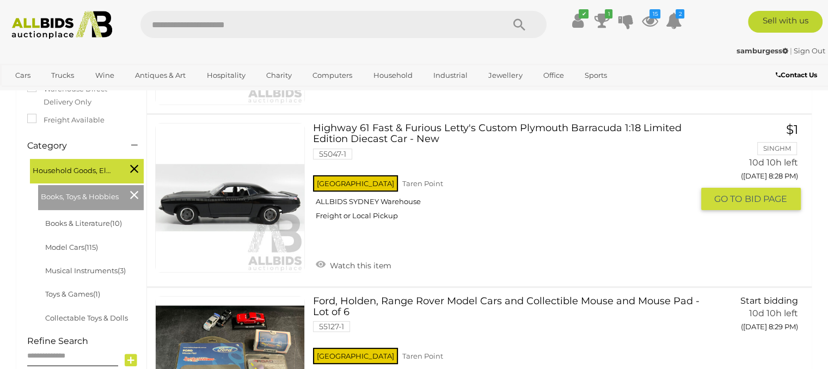
click at [416, 134] on link "Highway 61 Fast & Furious Letty's Custom Plymouth Barracuda 1:18 Limited Editio…" at bounding box center [506, 176] width 371 height 106
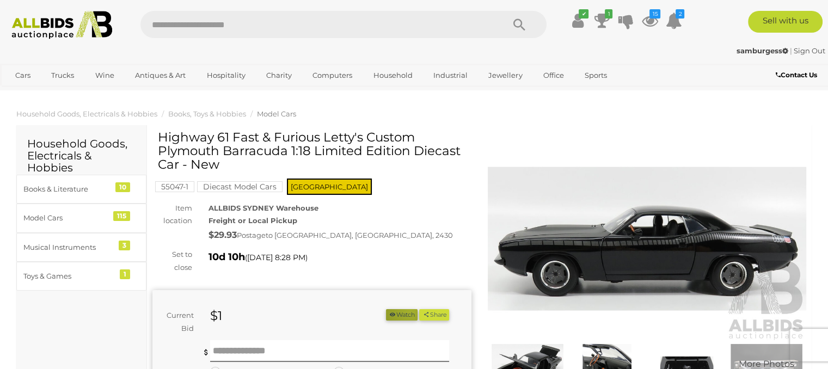
click at [406, 310] on button "Watch" at bounding box center [402, 314] width 32 height 11
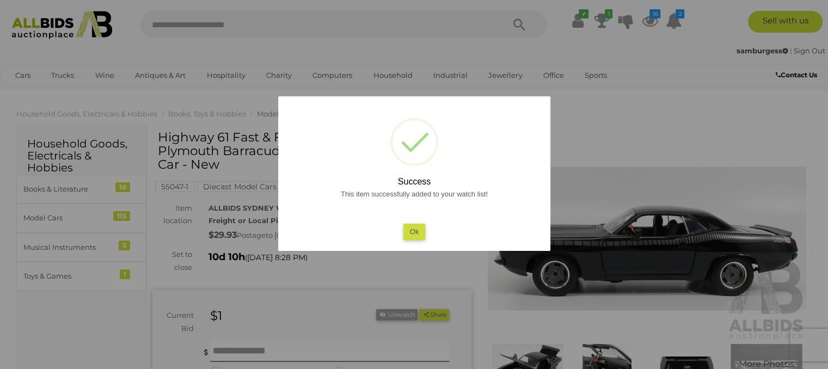
drag, startPoint x: 417, startPoint y: 229, endPoint x: 425, endPoint y: 229, distance: 7.1
click at [420, 228] on button "Ok" at bounding box center [414, 232] width 22 height 16
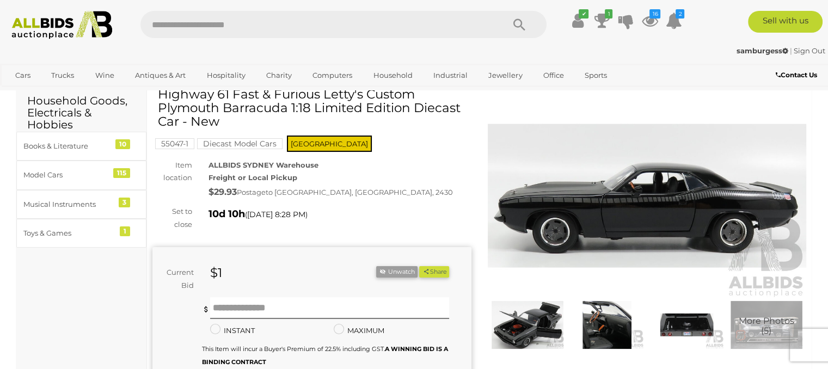
scroll to position [163, 0]
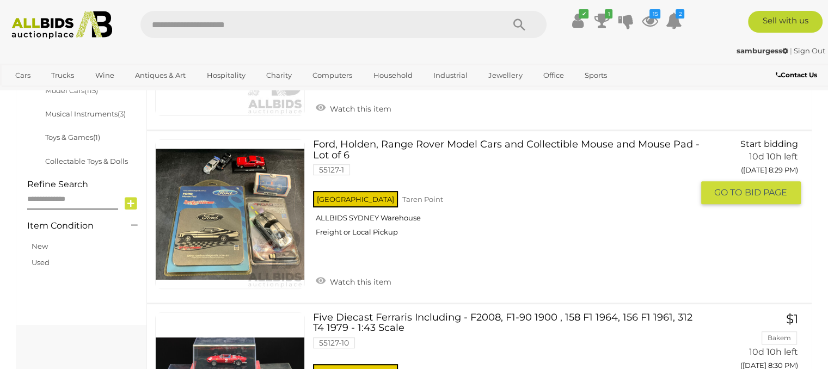
scroll to position [401, 0]
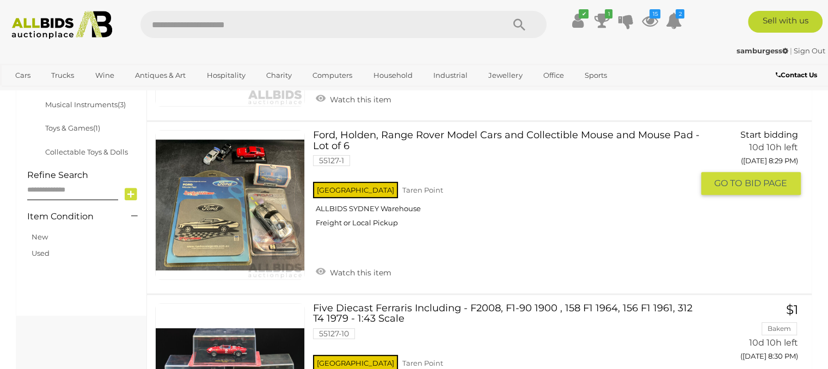
click at [459, 135] on link "Ford, Holden, Range Rover Model Cars and Collectible Mouse and Mouse Pad - Lot …" at bounding box center [506, 183] width 371 height 106
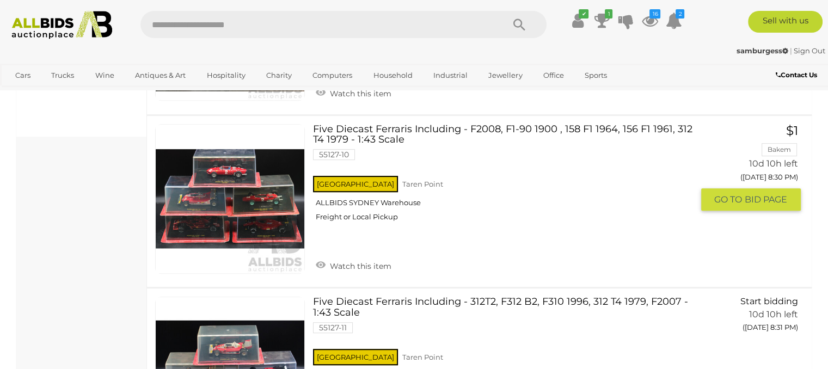
scroll to position [564, 0]
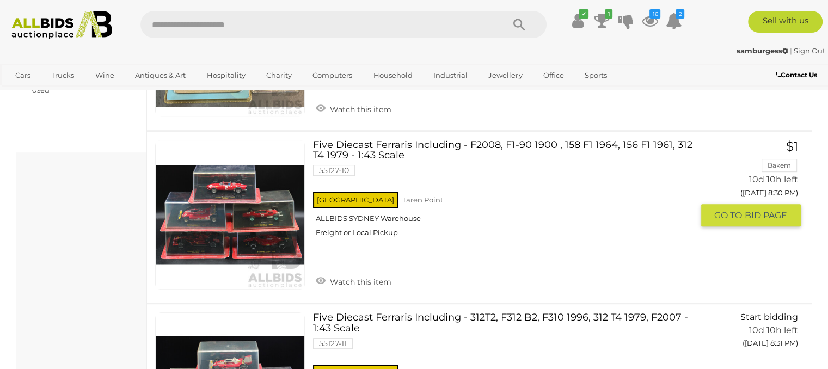
click at [219, 196] on link at bounding box center [230, 215] width 150 height 150
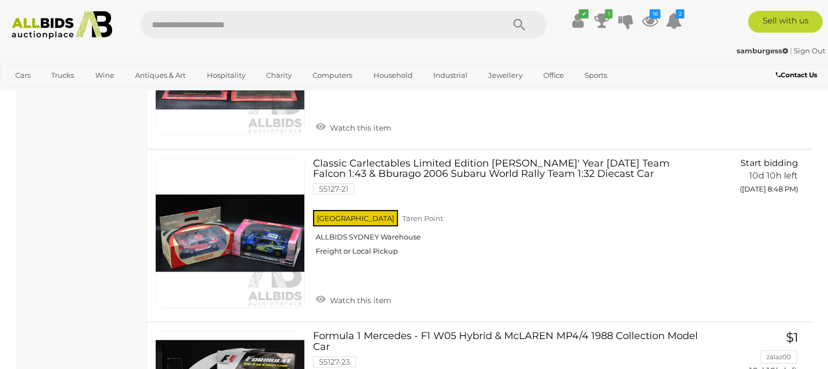
scroll to position [3631, 0]
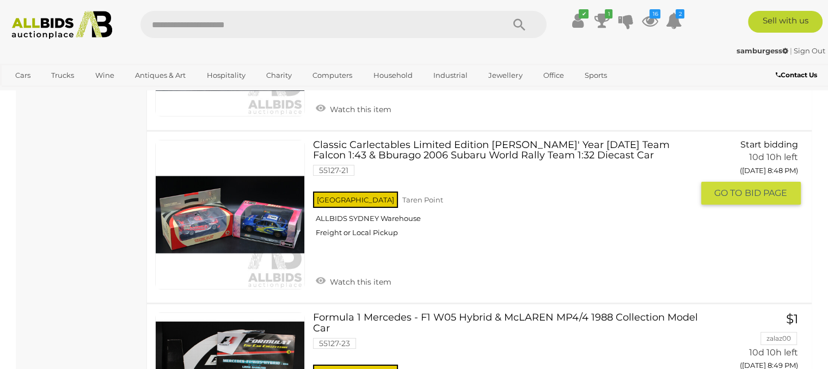
click at [427, 149] on link "Classic Carlectables Limited Edition [PERSON_NAME]' Year [DATE] Team Falcon 1:4…" at bounding box center [506, 193] width 371 height 106
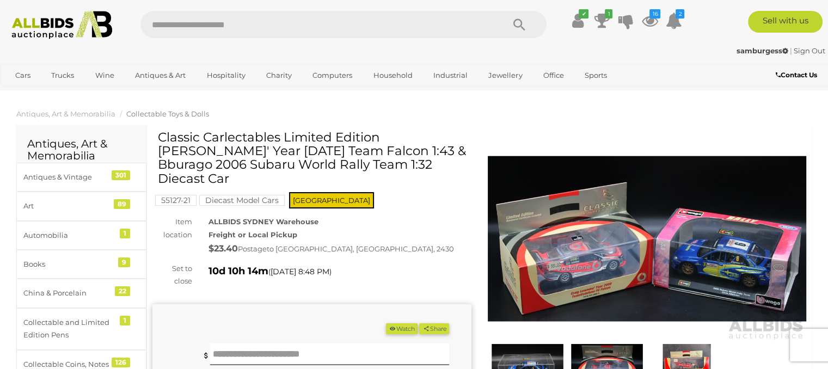
click at [630, 237] on img at bounding box center [647, 238] width 319 height 205
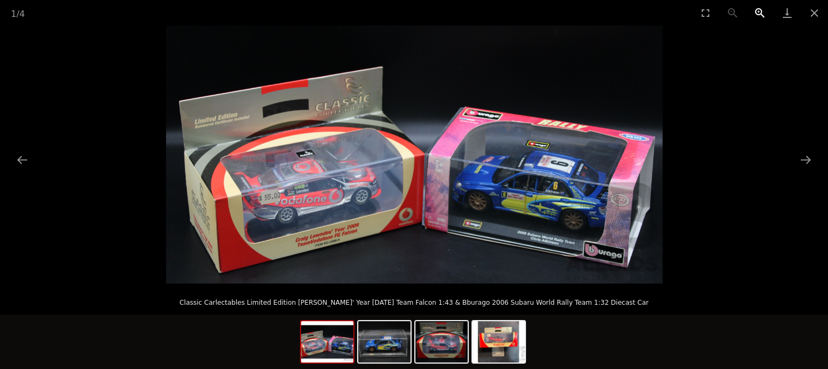
click at [756, 4] on button "Zoom in" at bounding box center [759, 13] width 27 height 26
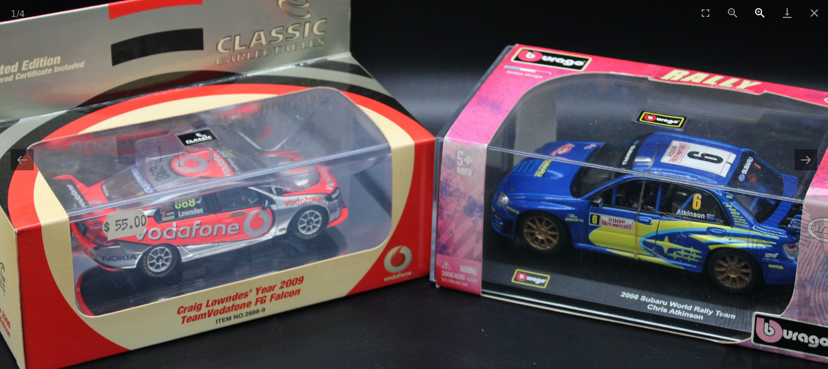
click at [756, 4] on button "Zoom in" at bounding box center [759, 13] width 27 height 26
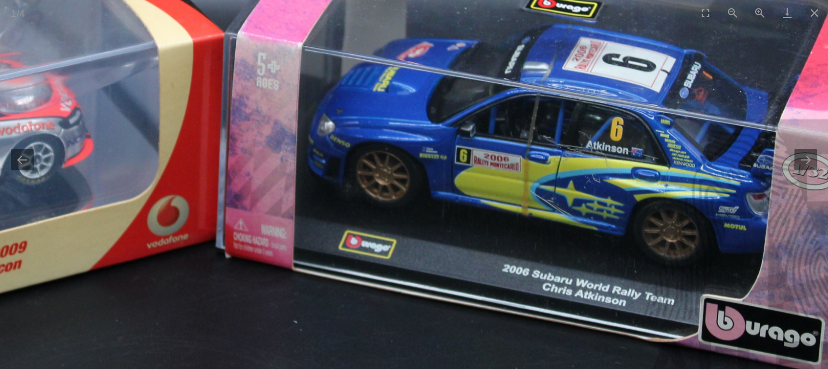
drag, startPoint x: 759, startPoint y: 196, endPoint x: 550, endPoint y: 105, distance: 228.1
click at [543, 106] on img at bounding box center [193, 36] width 1489 height 774
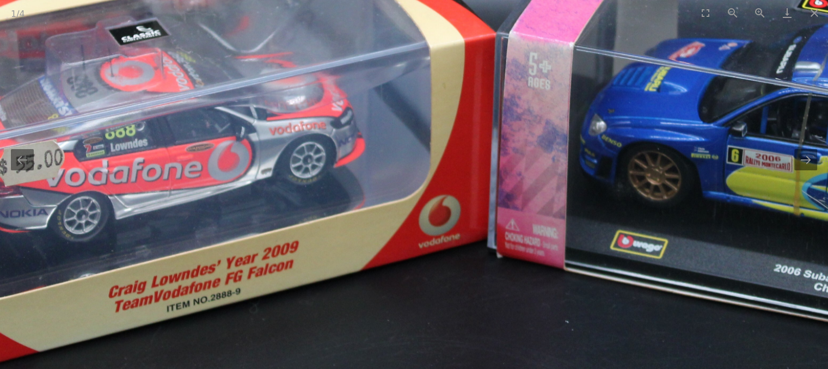
drag, startPoint x: 346, startPoint y: 205, endPoint x: 682, endPoint y: 219, distance: 336.7
click at [682, 219] on img at bounding box center [464, 36] width 1489 height 774
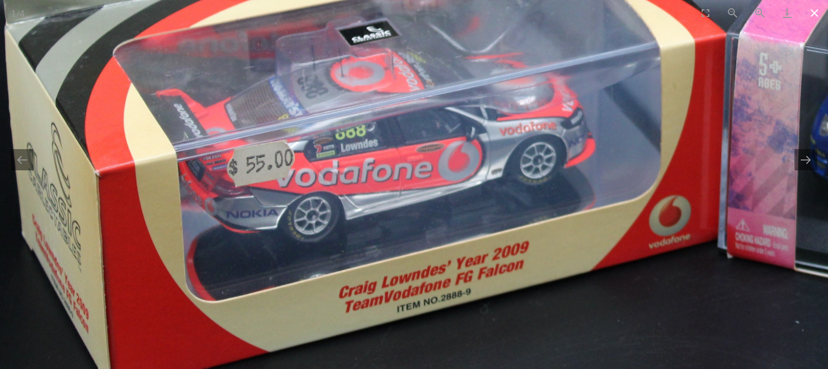
click at [813, 14] on button "Close gallery" at bounding box center [814, 13] width 27 height 26
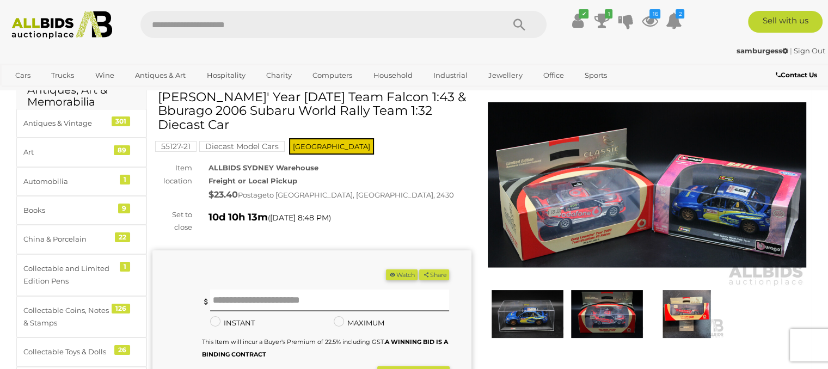
scroll to position [54, 0]
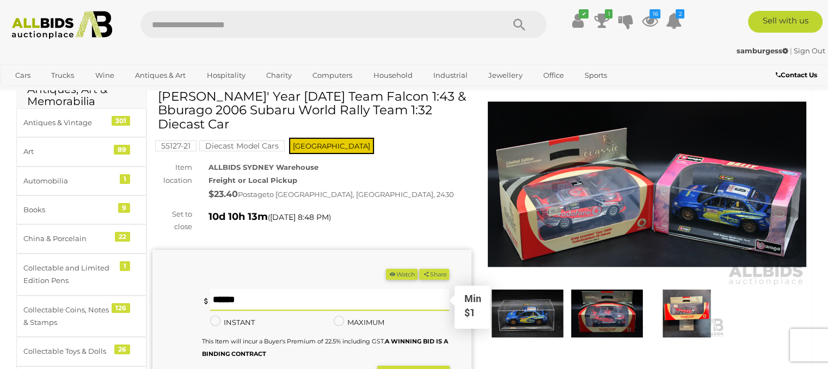
click at [250, 289] on input "text" at bounding box center [329, 300] width 239 height 22
type input "*"
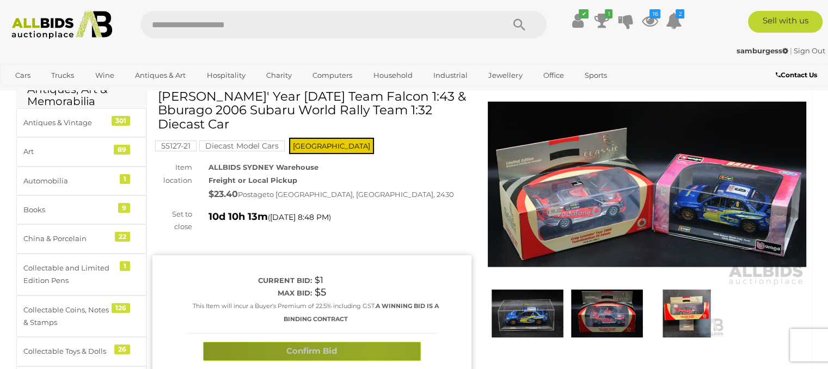
drag, startPoint x: 374, startPoint y: 337, endPoint x: 382, endPoint y: 336, distance: 8.2
click at [374, 342] on button "Confirm Bid" at bounding box center [312, 351] width 218 height 19
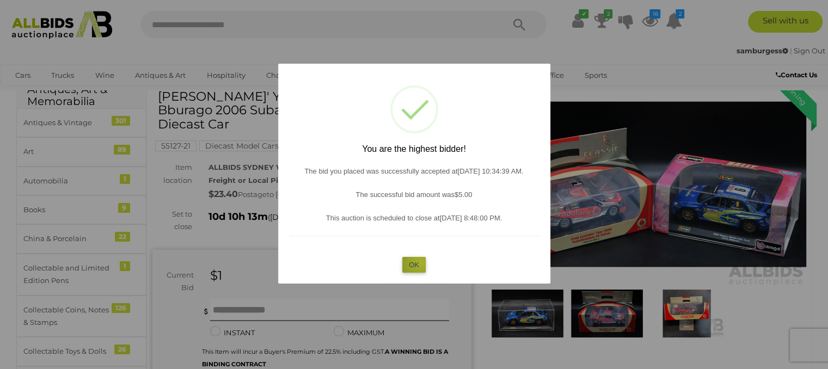
click at [421, 262] on button "OK" at bounding box center [413, 265] width 23 height 16
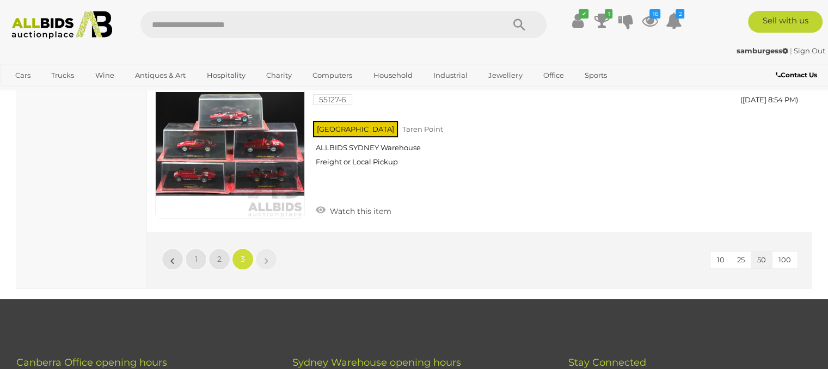
scroll to position [4515, 0]
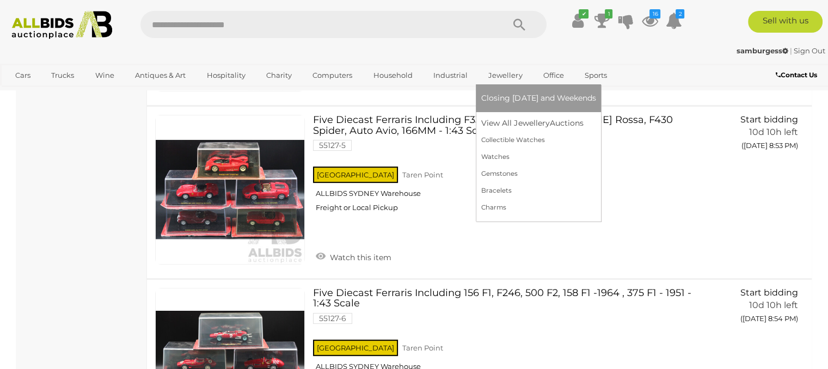
click at [503, 71] on link "Jewellery" at bounding box center [505, 75] width 48 height 18
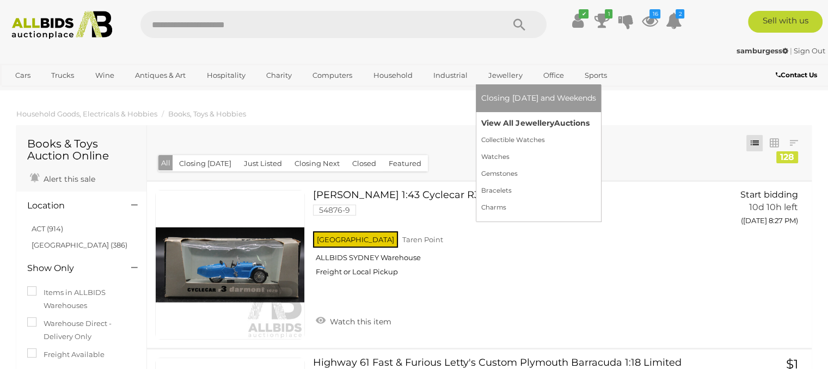
click at [513, 124] on link "View All Jewellery Auctions" at bounding box center [538, 123] width 114 height 17
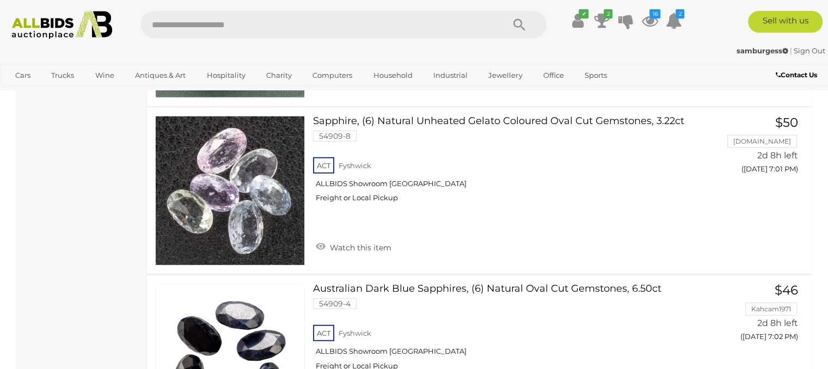
scroll to position [6641, 0]
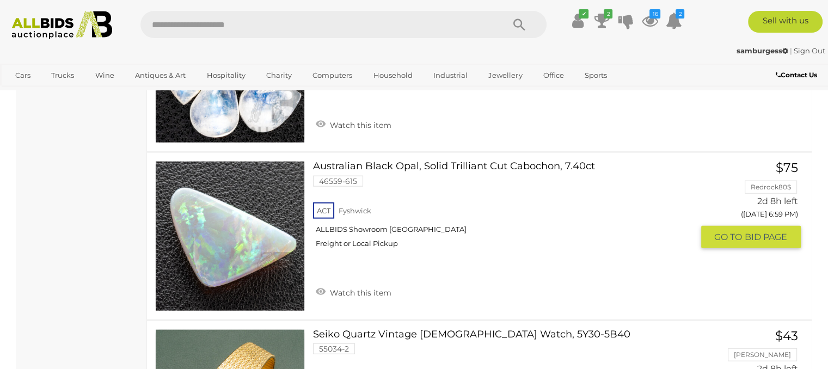
click at [397, 161] on link "Australian Black Opal, Solid Trilliant Cut Cabochon, 7.40ct 46559-615 ACT [GEOG…" at bounding box center [506, 208] width 371 height 95
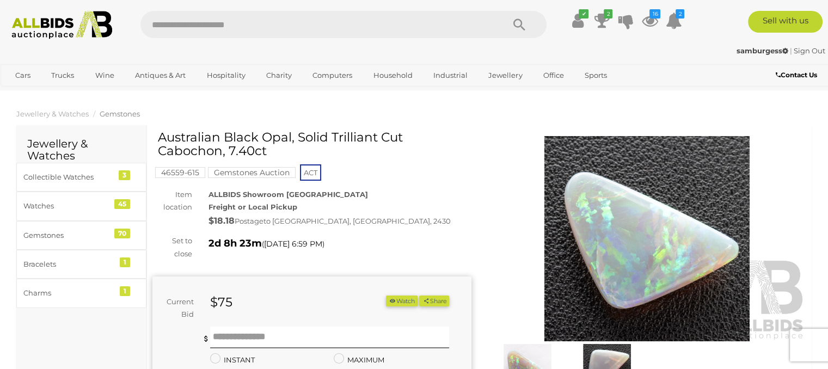
click at [613, 245] on img at bounding box center [647, 238] width 319 height 205
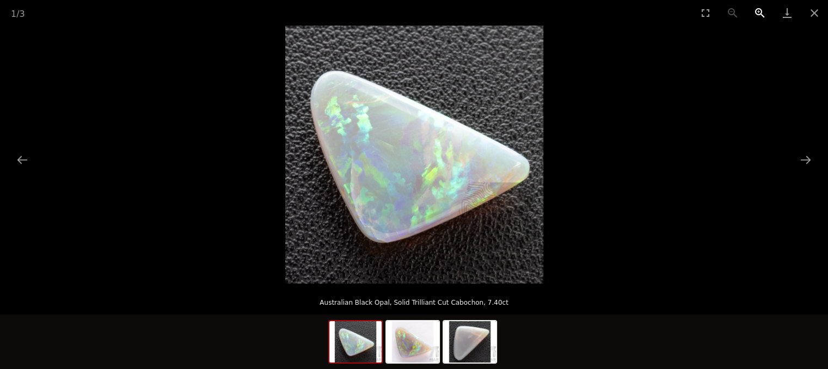
click at [756, 14] on button "Zoom in" at bounding box center [759, 13] width 27 height 26
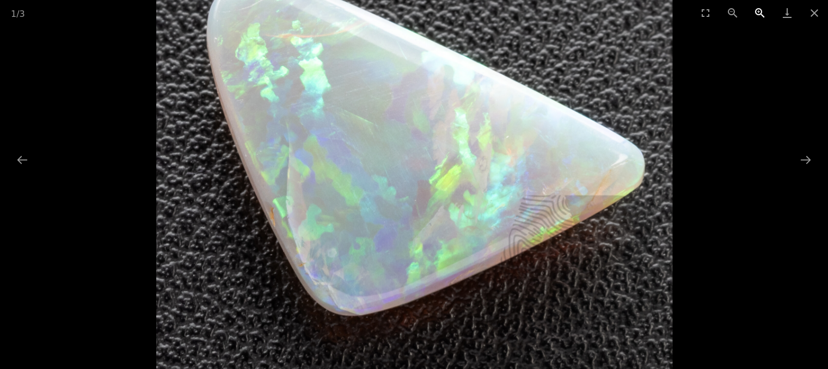
click at [756, 14] on button "Zoom in" at bounding box center [759, 13] width 27 height 26
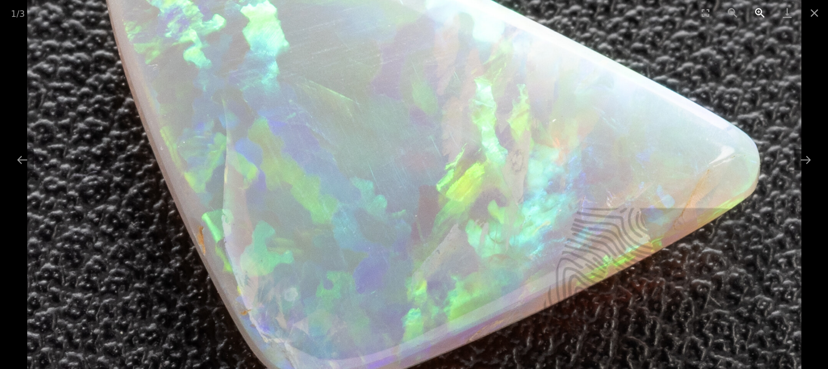
click at [756, 14] on button "Zoom in" at bounding box center [759, 13] width 27 height 26
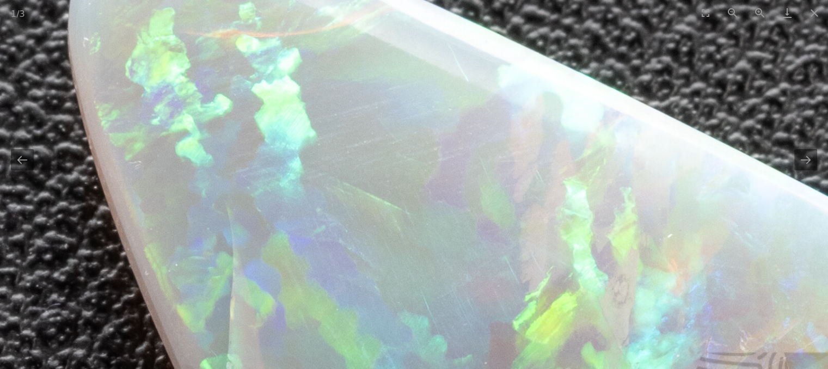
drag, startPoint x: 417, startPoint y: 133, endPoint x: 509, endPoint y: 258, distance: 155.0
click at [487, 261] on img at bounding box center [483, 242] width 1032 height 1032
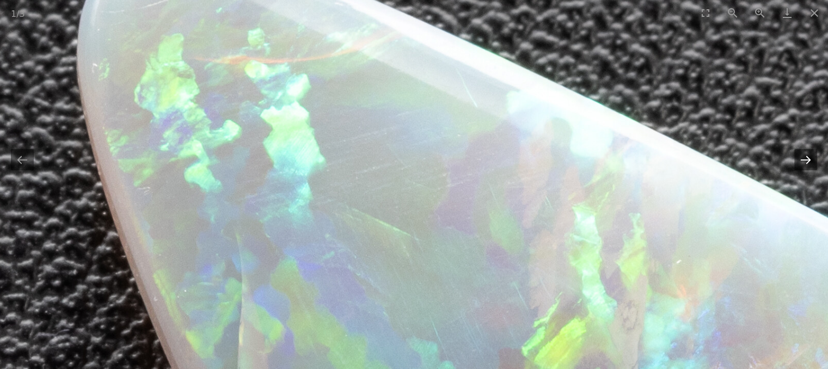
click at [814, 164] on button "Next slide" at bounding box center [805, 159] width 23 height 21
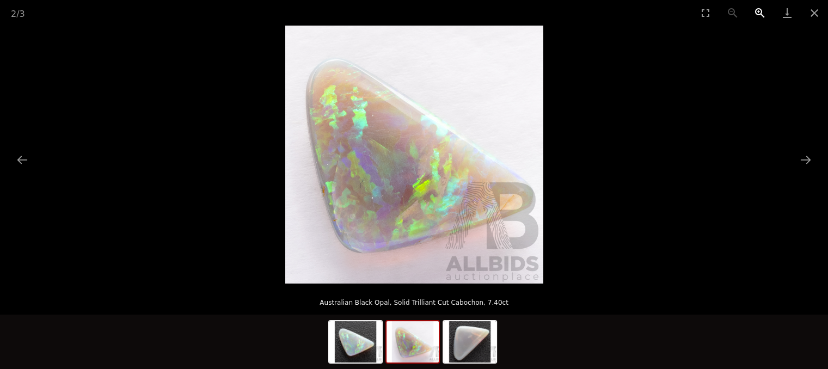
click at [760, 13] on button "Zoom in" at bounding box center [759, 13] width 27 height 26
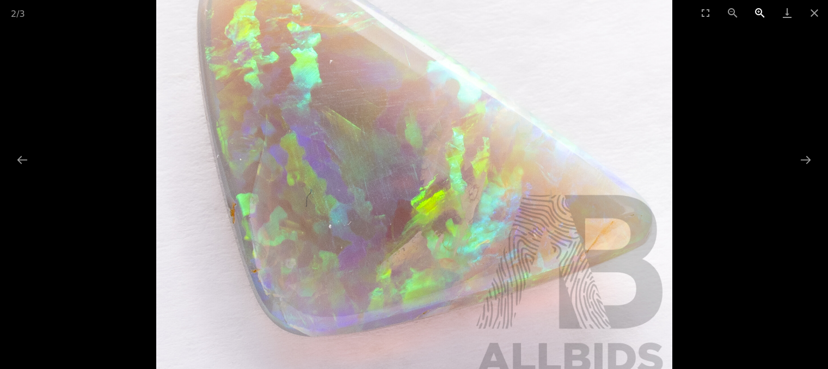
click at [760, 11] on button "Zoom in" at bounding box center [759, 13] width 27 height 26
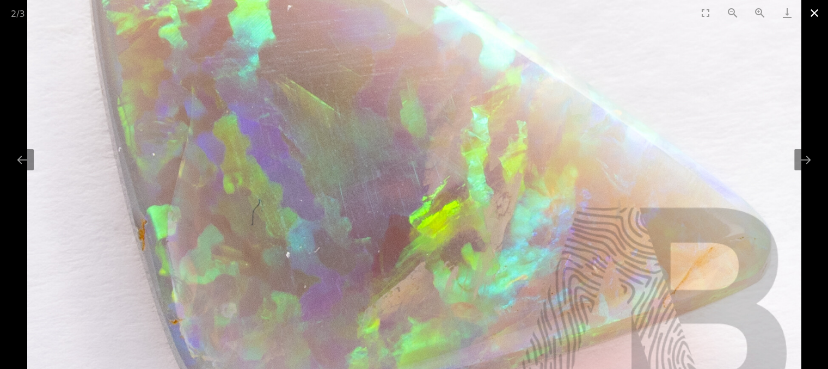
click at [815, 16] on button "Close gallery" at bounding box center [814, 13] width 27 height 26
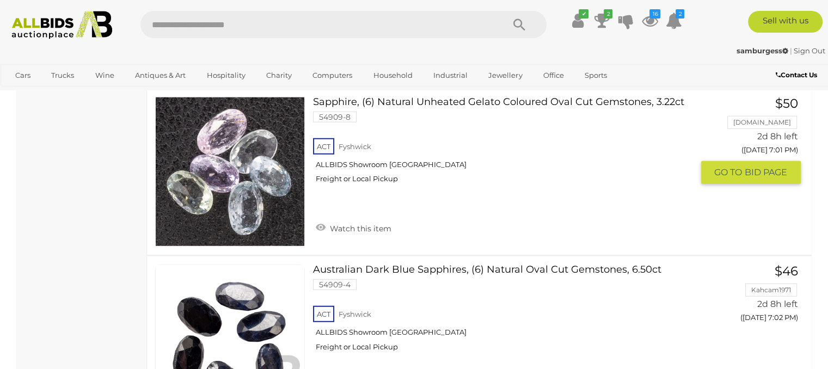
scroll to position [7095, 0]
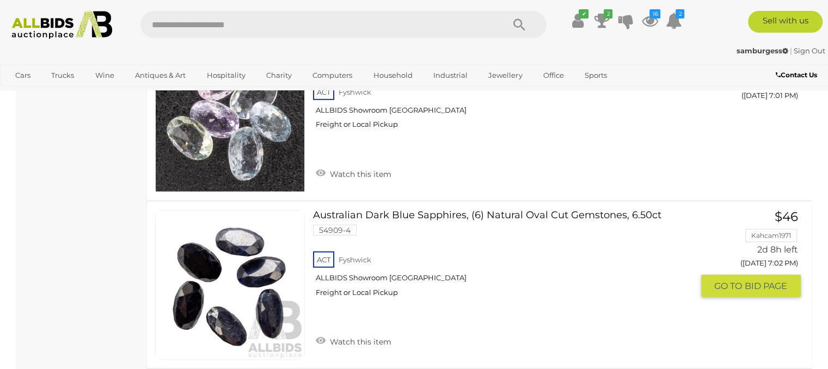
click at [449, 210] on link "Australian Dark Blue Sapphires, (6) Natural Oval Cut Gemstones, 6.50ct 54909-4 …" at bounding box center [506, 257] width 371 height 95
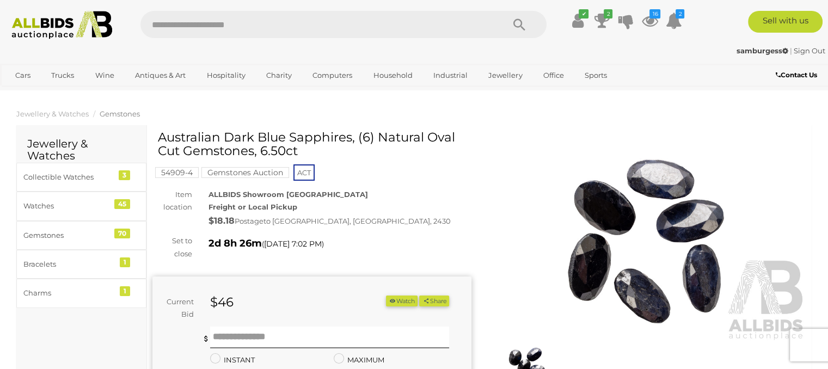
click at [653, 237] on img at bounding box center [647, 238] width 319 height 205
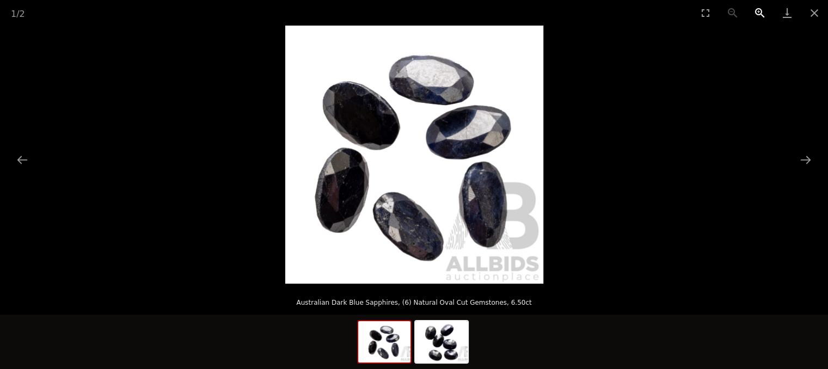
click at [758, 10] on button "Zoom in" at bounding box center [759, 13] width 27 height 26
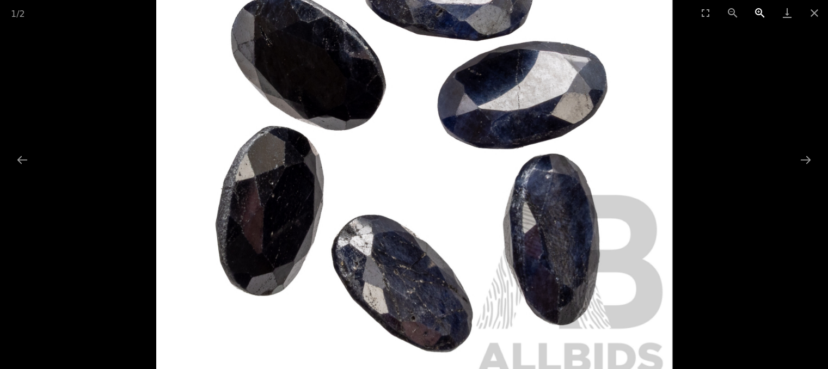
click at [760, 7] on button "Zoom in" at bounding box center [759, 13] width 27 height 26
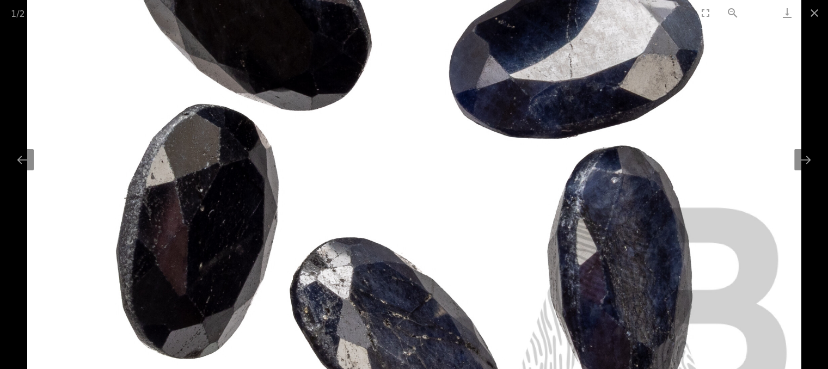
drag, startPoint x: 762, startPoint y: 7, endPoint x: 762, endPoint y: 14, distance: 6.5
click at [762, 13] on button "Zoom in" at bounding box center [759, 13] width 27 height 26
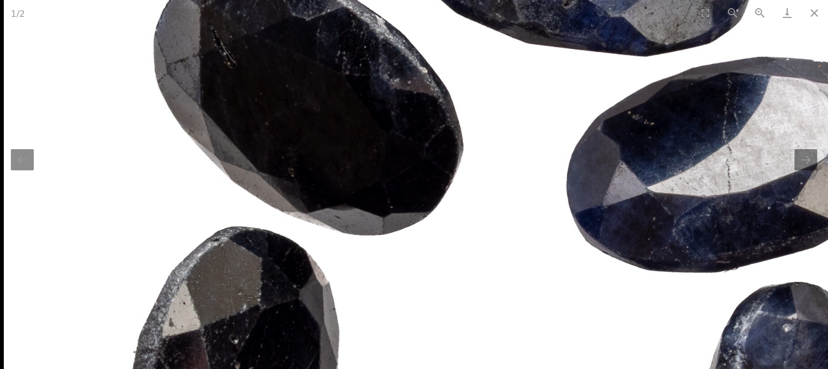
drag, startPoint x: 340, startPoint y: 271, endPoint x: 358, endPoint y: 321, distance: 53.9
click at [358, 321] on img at bounding box center [520, 254] width 1032 height 1032
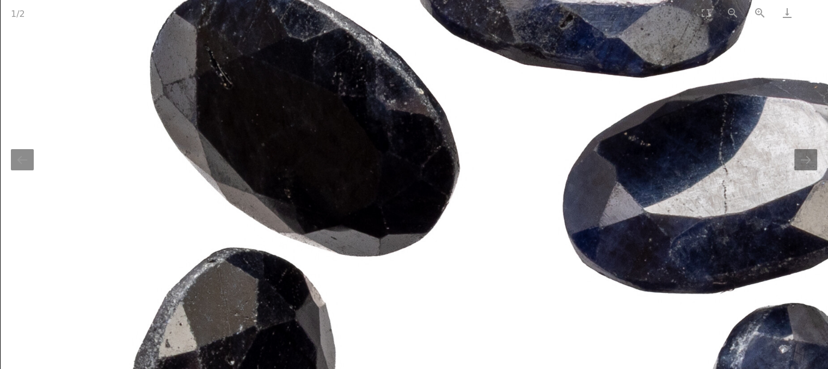
click at [816, 20] on button "Close gallery" at bounding box center [814, 13] width 27 height 26
